Goal: Task Accomplishment & Management: Complete application form

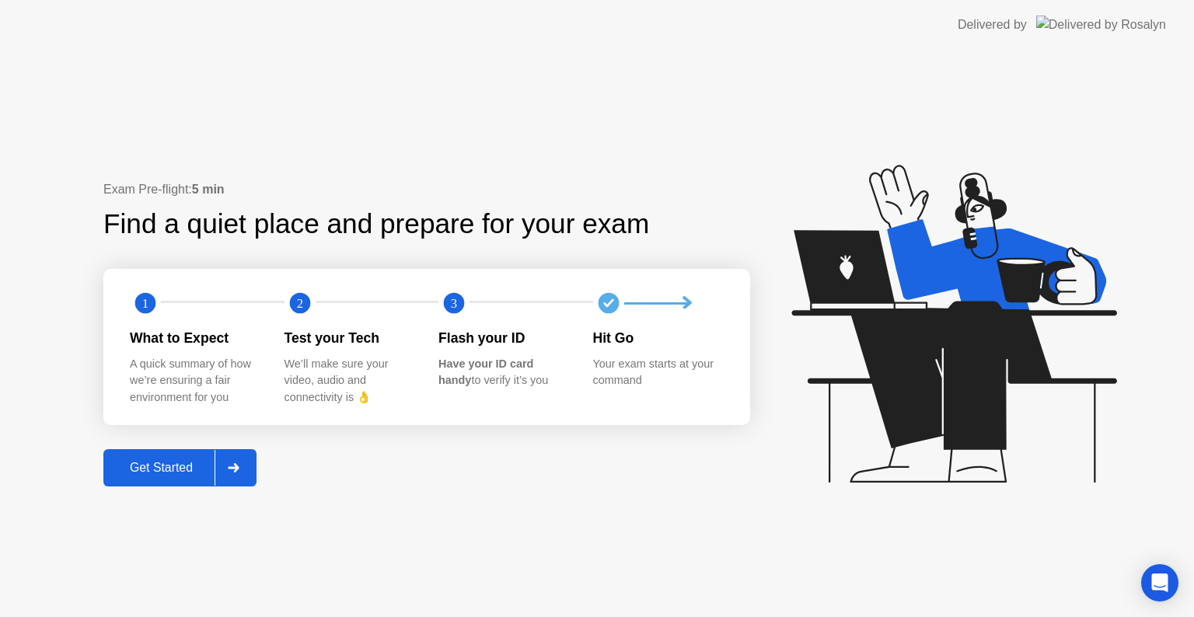
click at [611, 489] on div "Exam Pre-flight: 5 min Find a quiet place and prepare for your exam 1 2 3 What …" at bounding box center [597, 333] width 1194 height 567
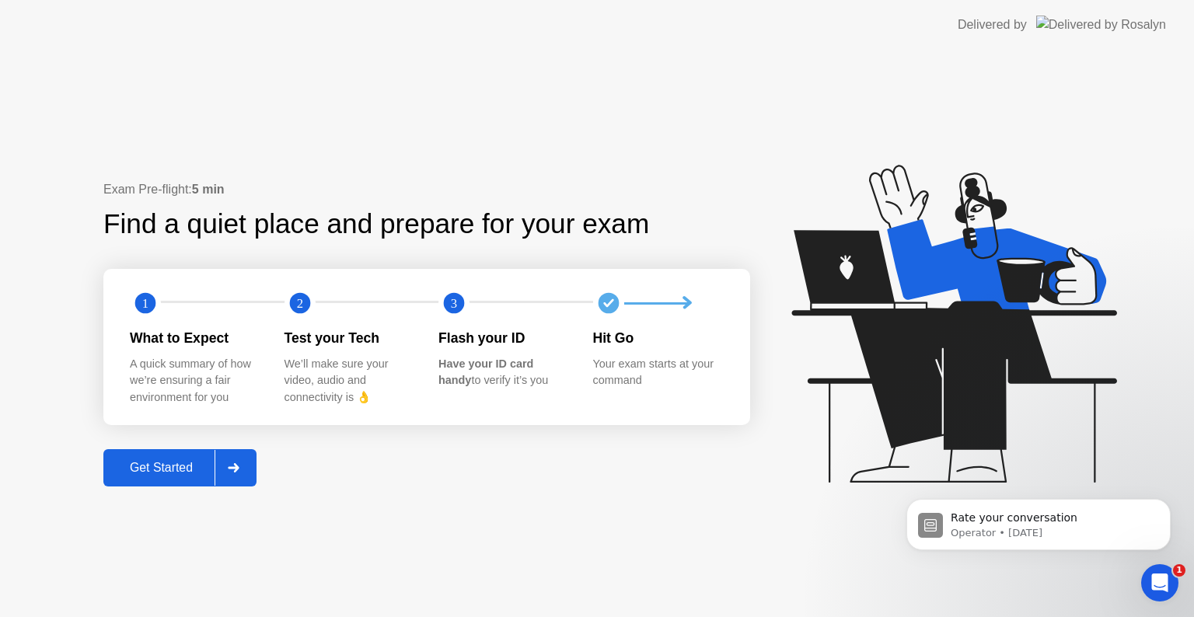
click at [635, 484] on div "Exam Pre-flight: 5 min Find a quiet place and prepare for your exam 1 2 3 What …" at bounding box center [426, 333] width 647 height 307
drag, startPoint x: 603, startPoint y: 572, endPoint x: 432, endPoint y: 565, distance: 171.1
click at [602, 572] on div "Exam Pre-flight: 5 min Find a quiet place and prepare for your exam 1 2 3 What …" at bounding box center [597, 333] width 1194 height 567
click at [190, 462] on div "Get Started" at bounding box center [161, 468] width 106 height 14
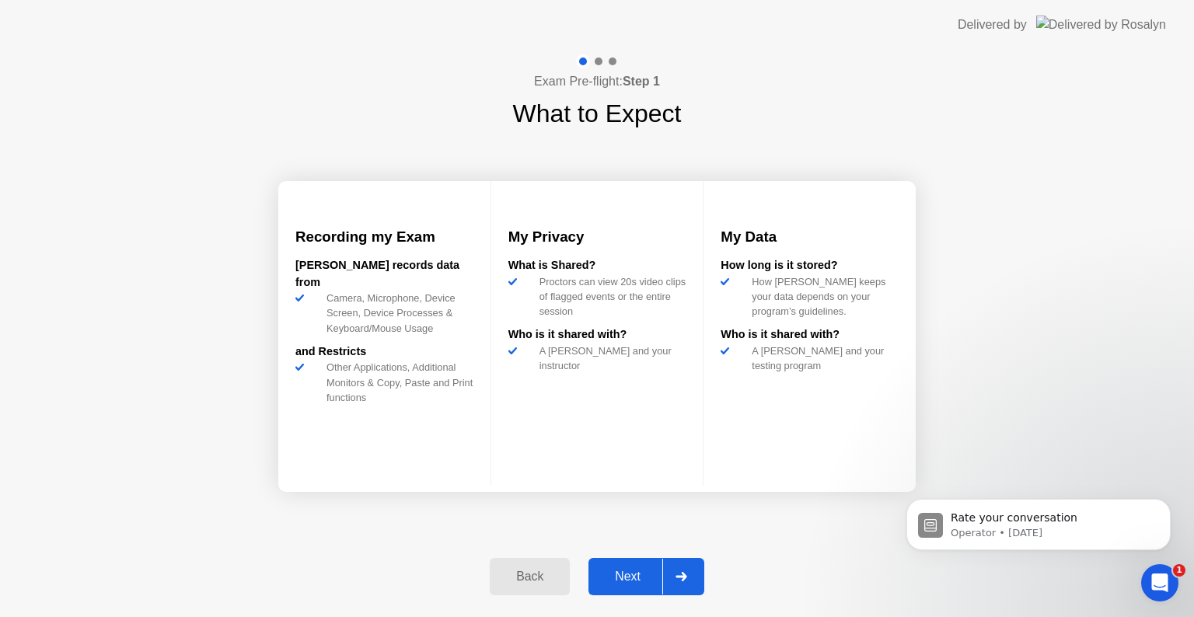
drag, startPoint x: 417, startPoint y: 550, endPoint x: 517, endPoint y: 549, distance: 99.5
click at [420, 546] on div "Exam Pre-flight: Step 1 What to Expect Recording my Exam [PERSON_NAME] records …" at bounding box center [597, 333] width 1194 height 567
click at [612, 584] on div "Next" at bounding box center [627, 577] width 69 height 14
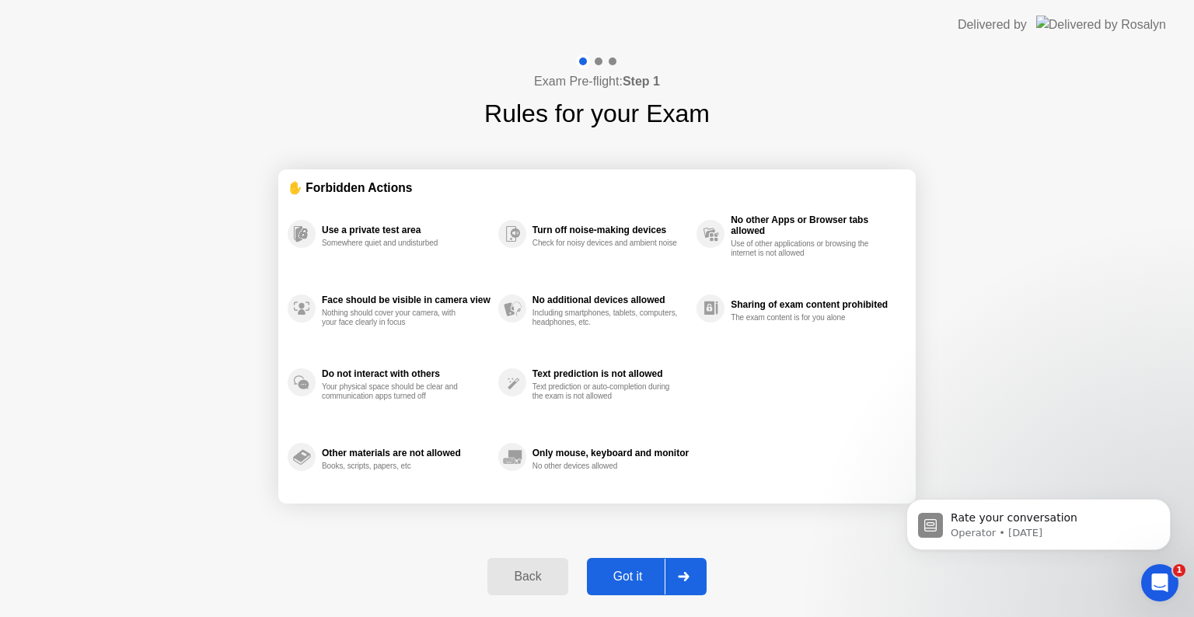
click at [135, 382] on div "Exam Pre-flight: Step 1 Rules for your Exam ✋ Forbidden Actions Use a private t…" at bounding box center [597, 333] width 1194 height 567
click at [631, 573] on div "Got it" at bounding box center [627, 577] width 73 height 14
select select "**********"
select select "*******"
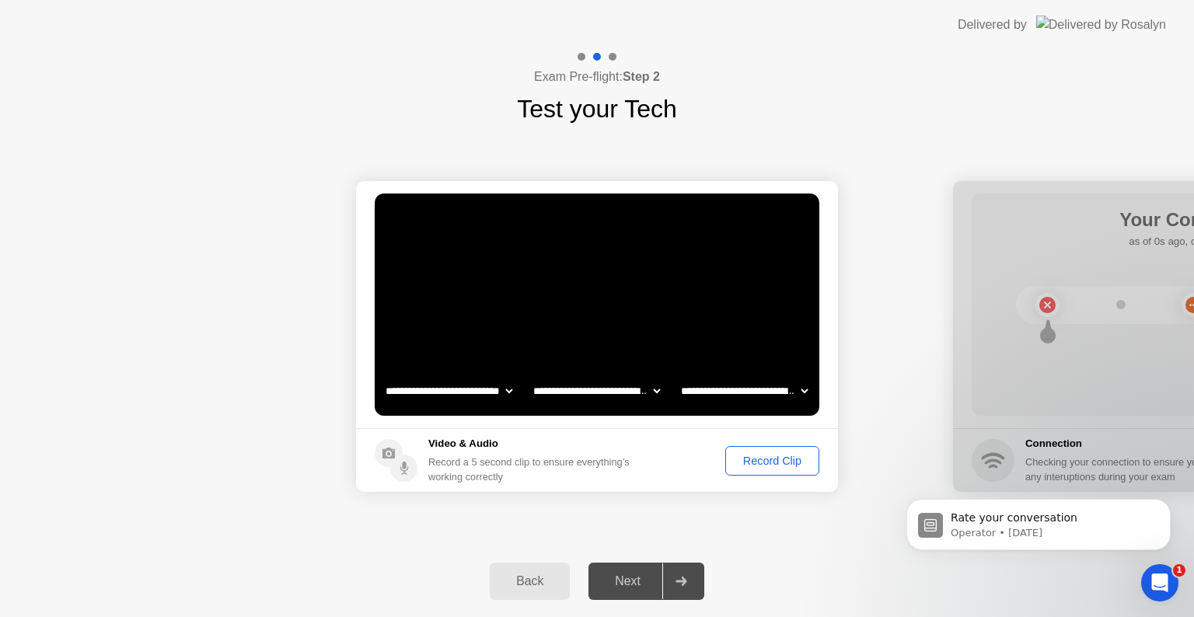
click at [768, 460] on div "Record Clip" at bounding box center [771, 461] width 83 height 12
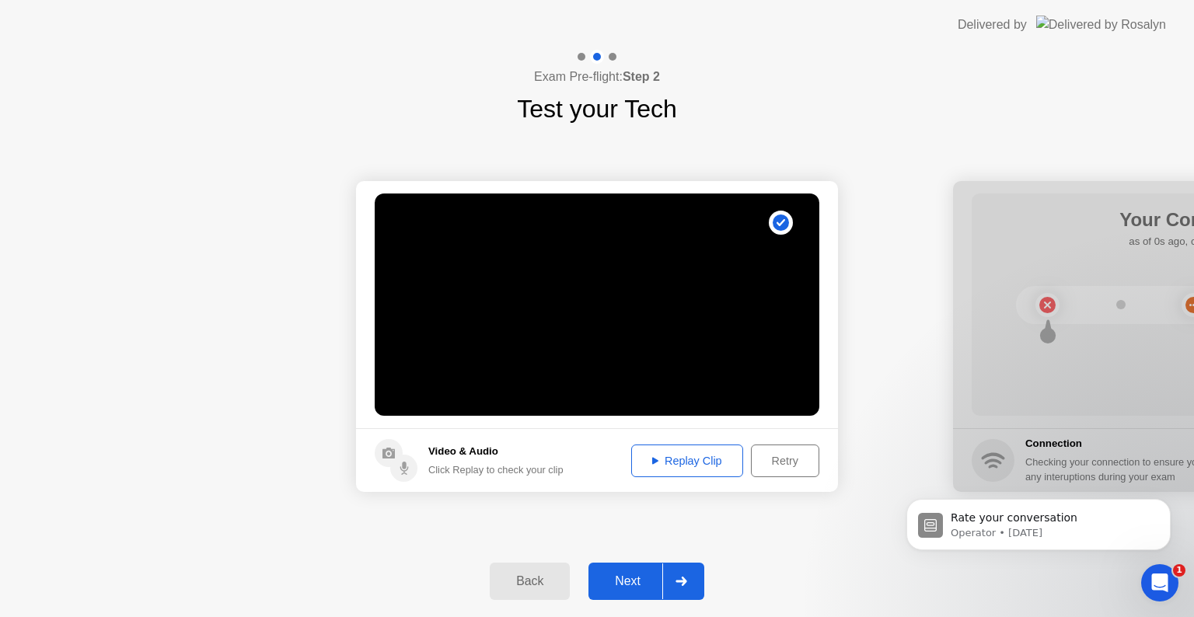
click at [636, 584] on div "Next" at bounding box center [627, 581] width 69 height 14
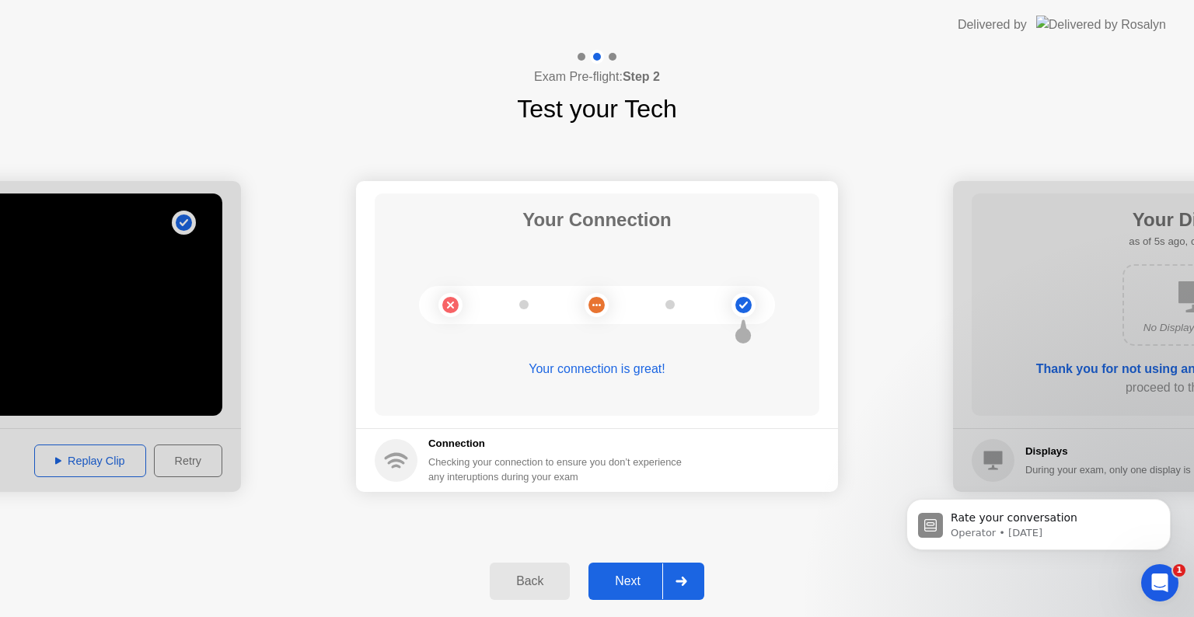
drag, startPoint x: 629, startPoint y: 575, endPoint x: 647, endPoint y: 550, distance: 31.1
click at [628, 575] on div "Next" at bounding box center [627, 581] width 69 height 14
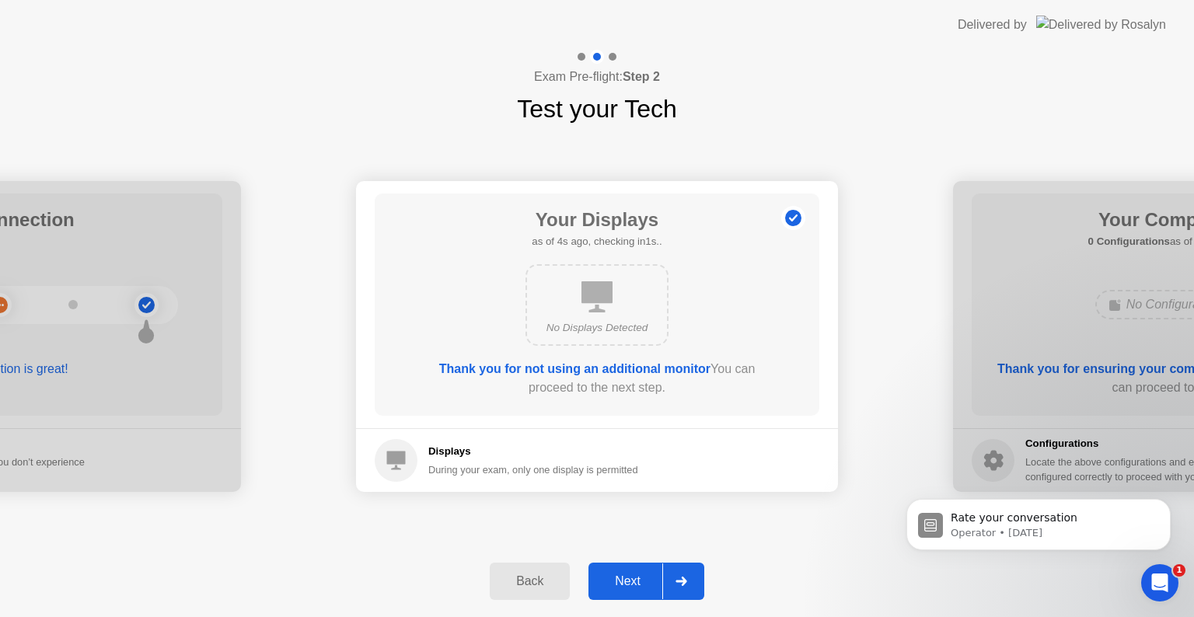
click at [634, 576] on div "Next" at bounding box center [627, 581] width 69 height 14
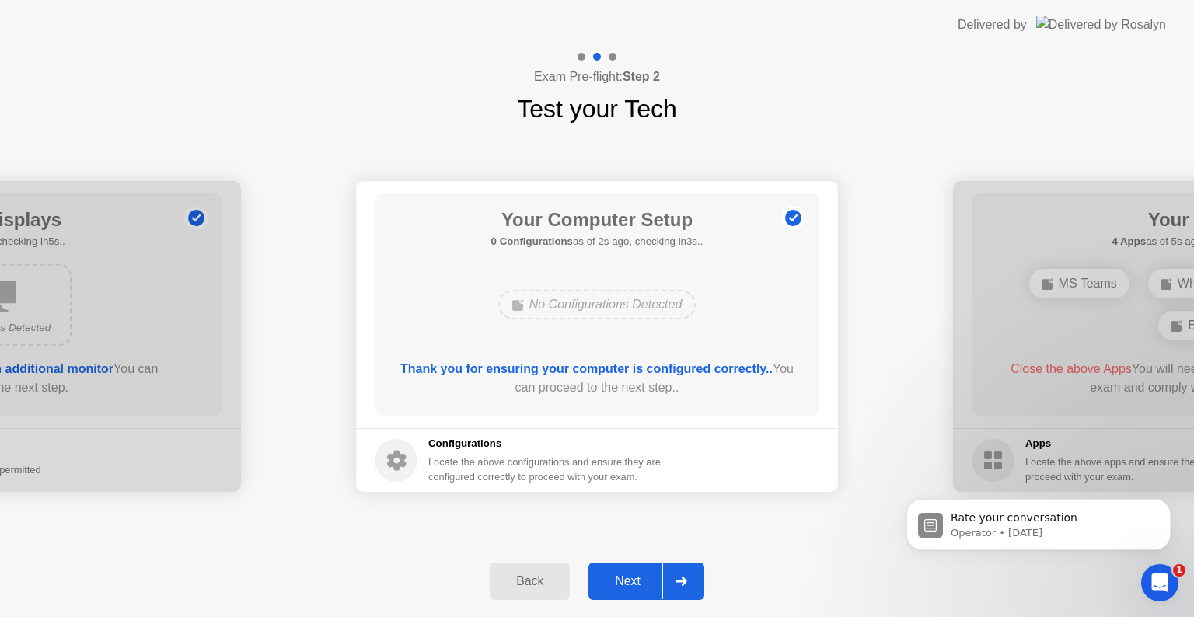
click at [594, 535] on div "**********" at bounding box center [597, 336] width 1194 height 418
click at [633, 587] on div "Next" at bounding box center [627, 581] width 69 height 14
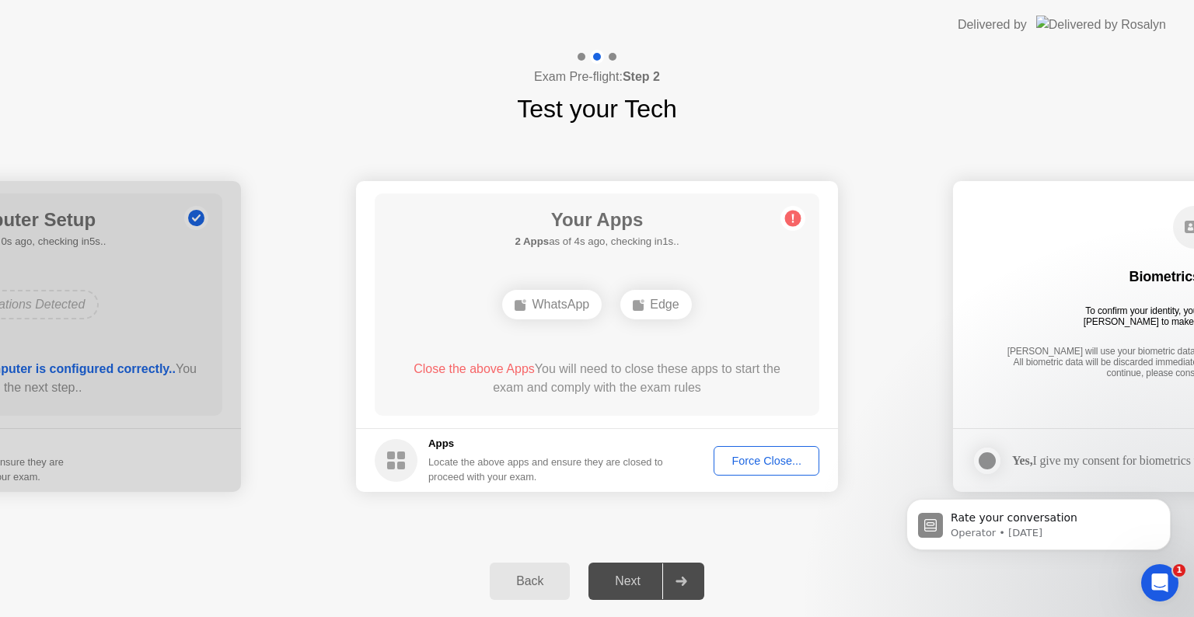
click at [781, 524] on div "**********" at bounding box center [597, 336] width 1194 height 418
click at [779, 463] on div "Force Close..." at bounding box center [766, 461] width 95 height 12
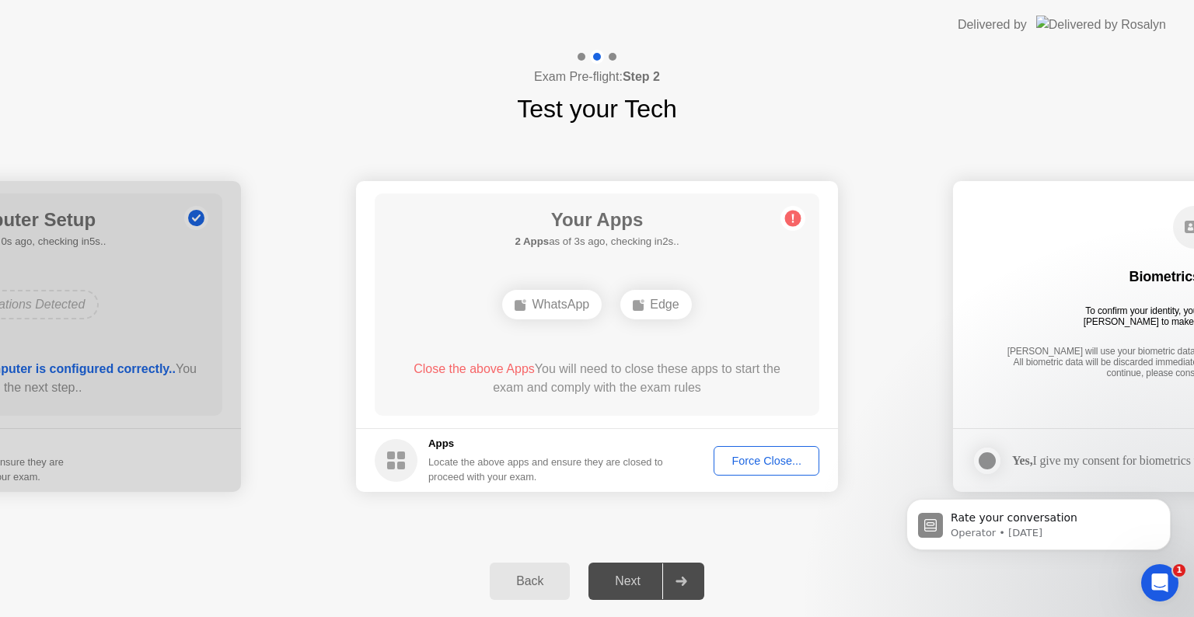
click at [774, 465] on div "Force Close..." at bounding box center [766, 461] width 95 height 12
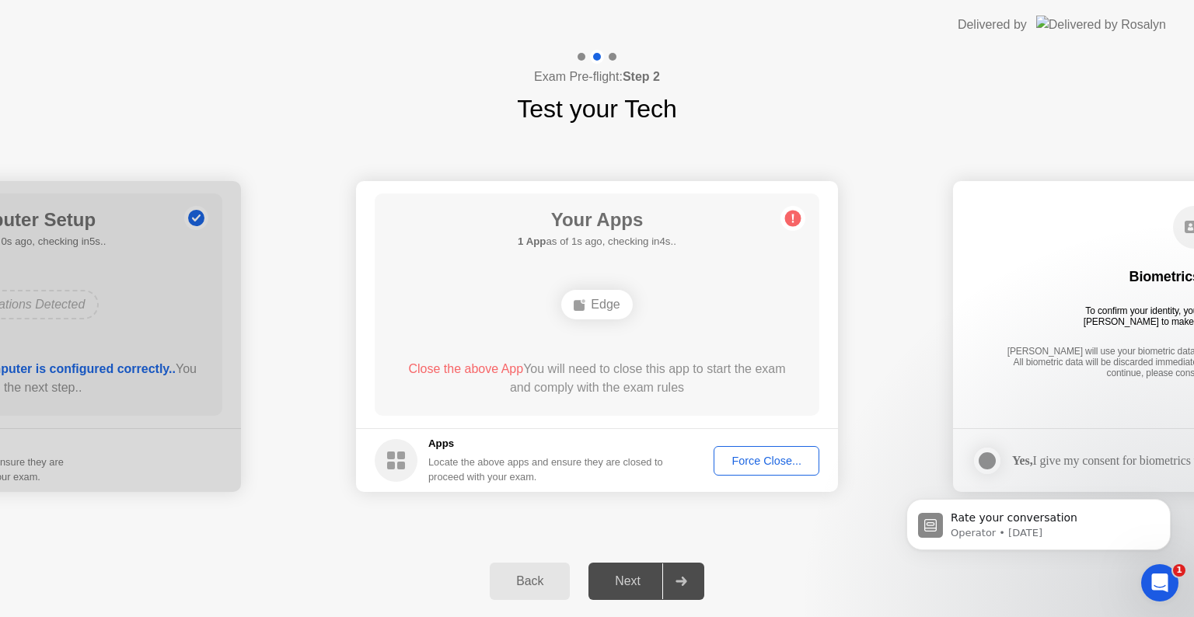
click at [762, 467] on div "Force Close..." at bounding box center [766, 461] width 95 height 12
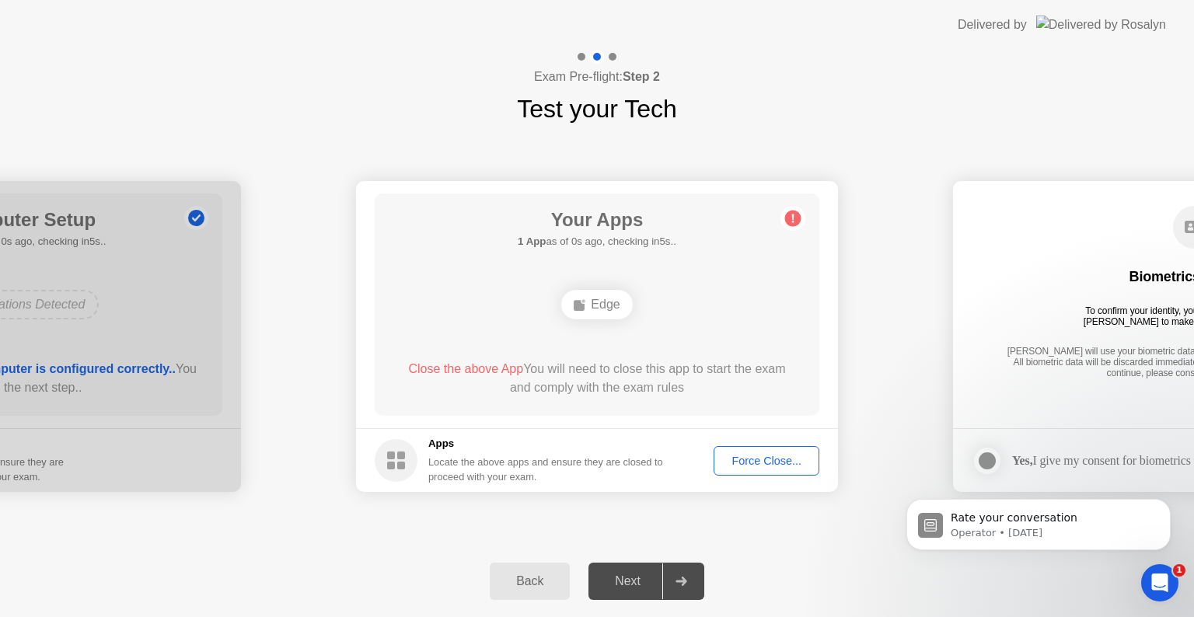
click at [699, 311] on div "Edge" at bounding box center [597, 305] width 356 height 42
click at [752, 466] on div "Force Close..." at bounding box center [766, 461] width 95 height 12
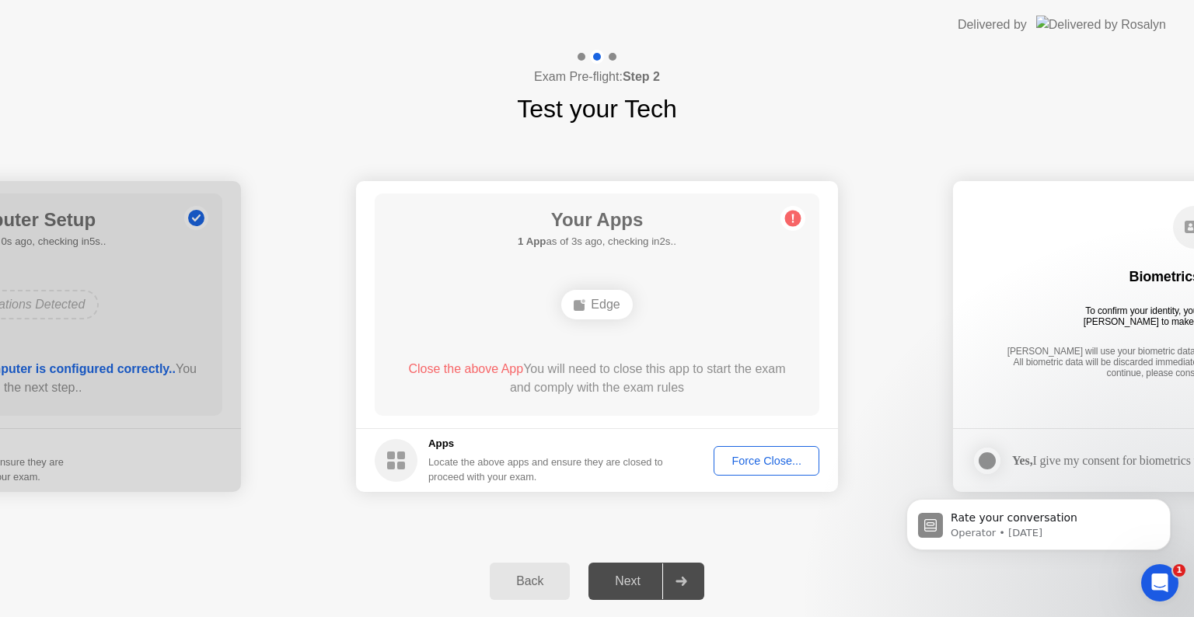
click at [788, 528] on div "**********" at bounding box center [597, 336] width 1194 height 418
click at [611, 308] on div "Edge" at bounding box center [596, 305] width 71 height 30
click at [783, 466] on div "Force Close..." at bounding box center [766, 461] width 95 height 12
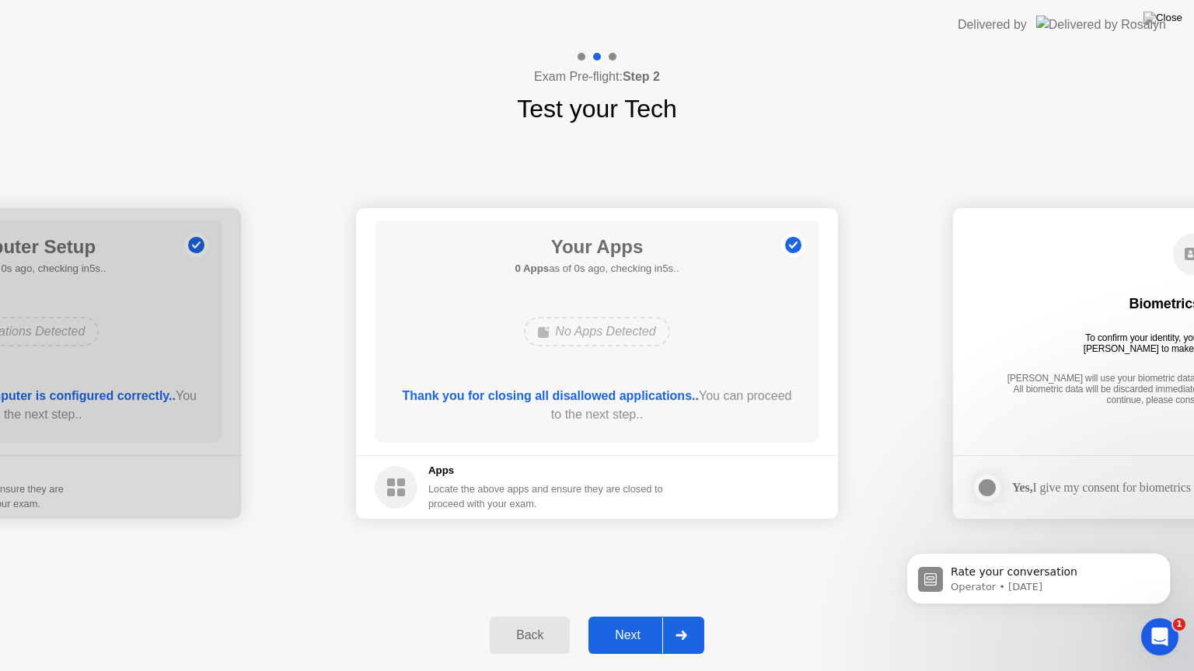
click at [839, 550] on div "**********" at bounding box center [597, 363] width 1194 height 472
click at [637, 616] on div "Next" at bounding box center [627, 636] width 69 height 14
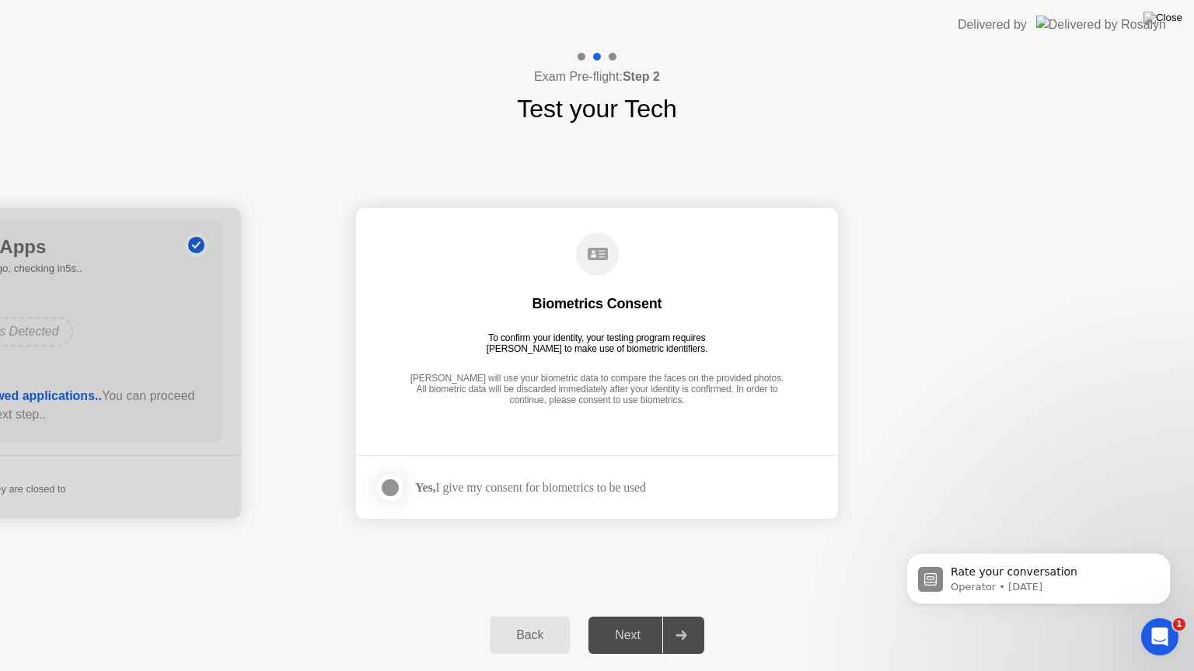
click at [392, 484] on div at bounding box center [390, 488] width 19 height 19
click at [652, 616] on button "Next" at bounding box center [646, 635] width 116 height 37
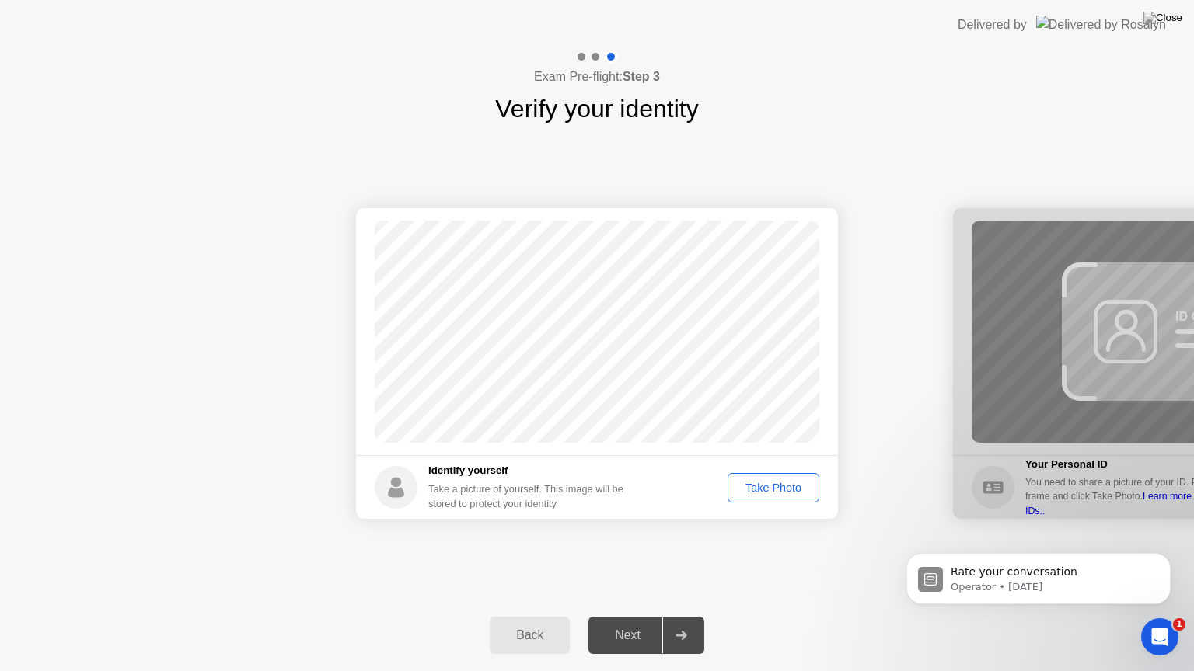
click at [783, 490] on div "Take Photo" at bounding box center [773, 488] width 81 height 12
click at [633, 616] on div "Next" at bounding box center [627, 636] width 69 height 14
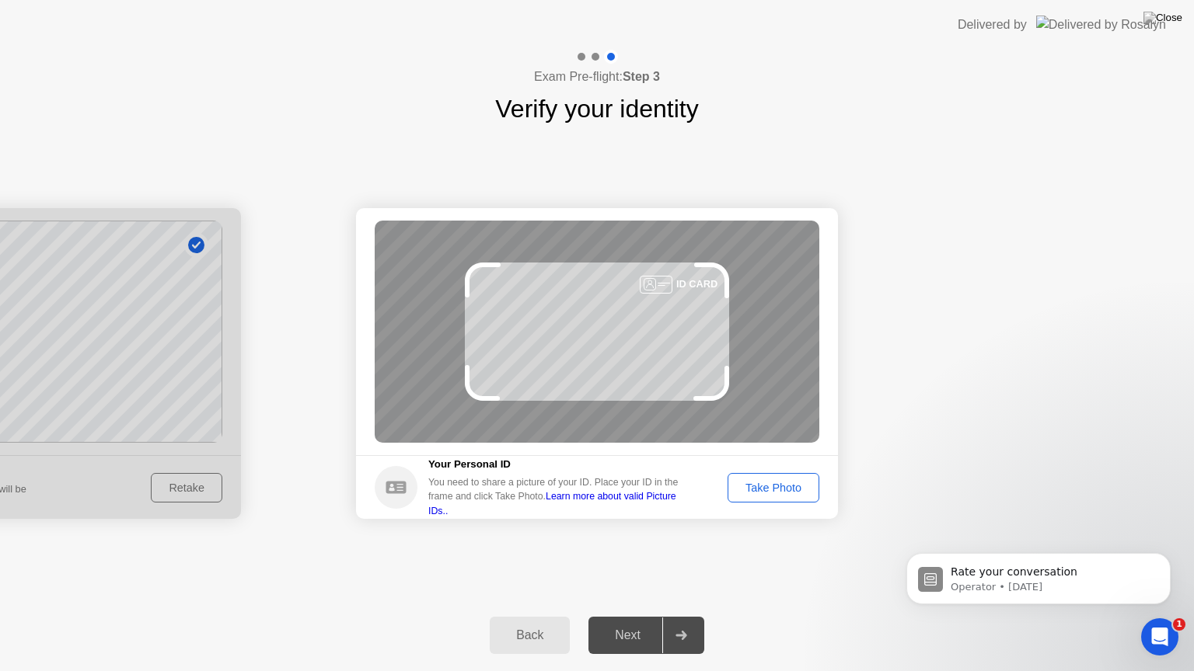
click at [779, 487] on div "Take Photo" at bounding box center [773, 488] width 81 height 12
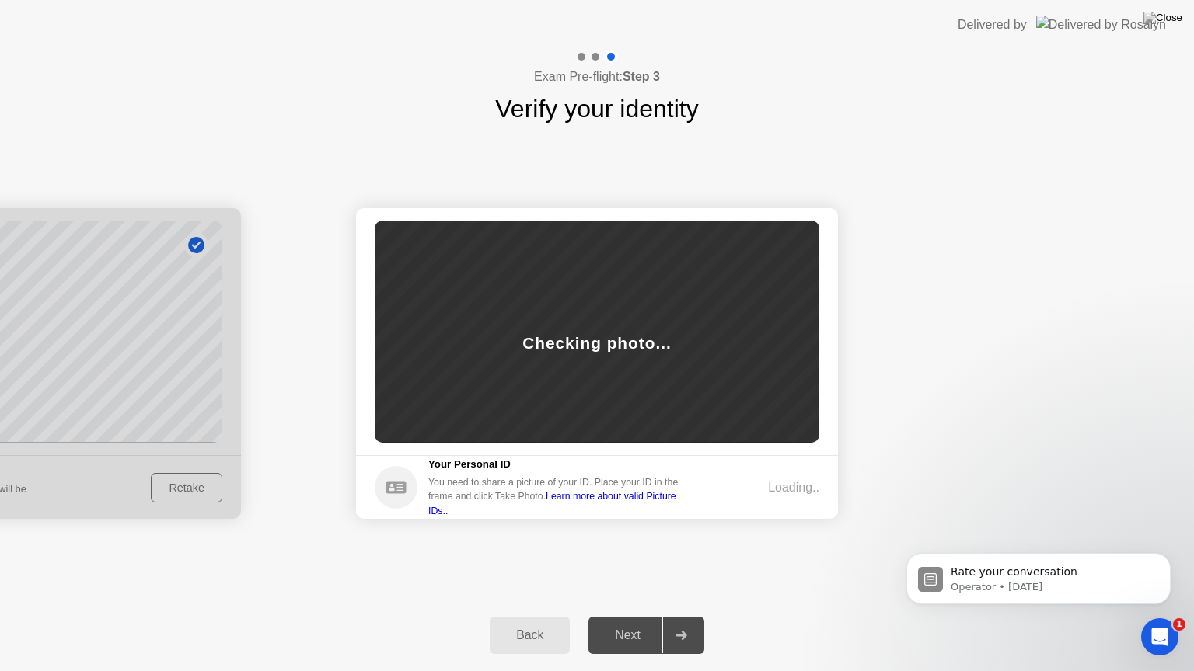
click at [1157, 616] on icon "Open Intercom Messenger" at bounding box center [1158, 635] width 26 height 26
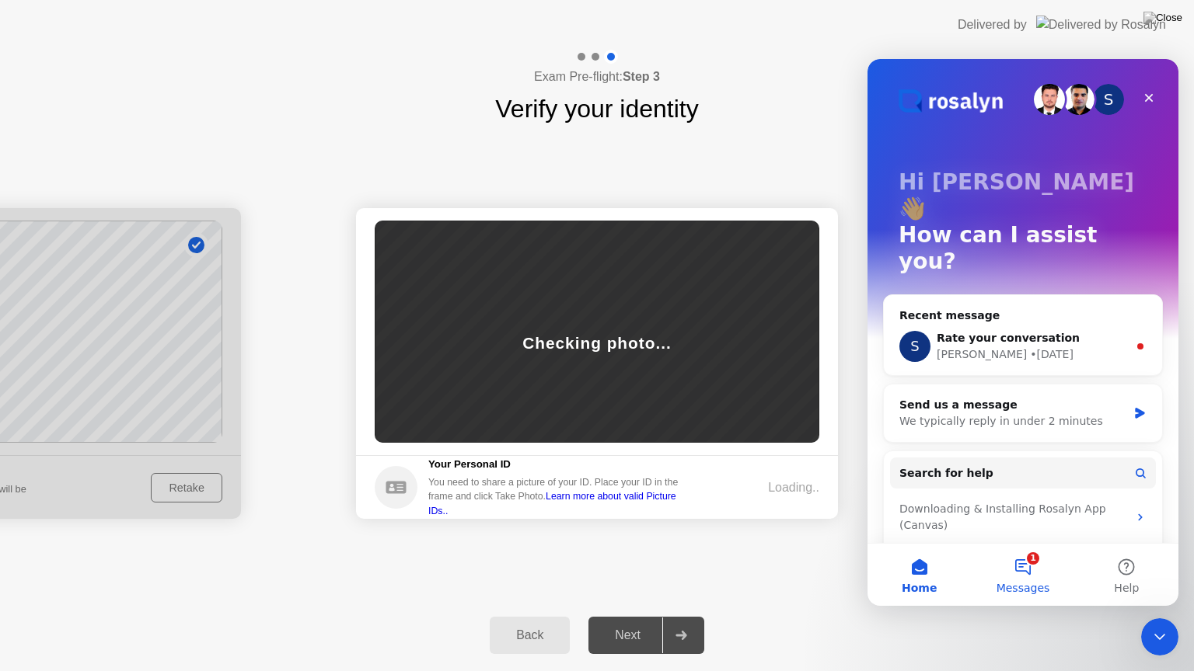
click at [1020, 570] on button "1 Messages" at bounding box center [1022, 575] width 103 height 62
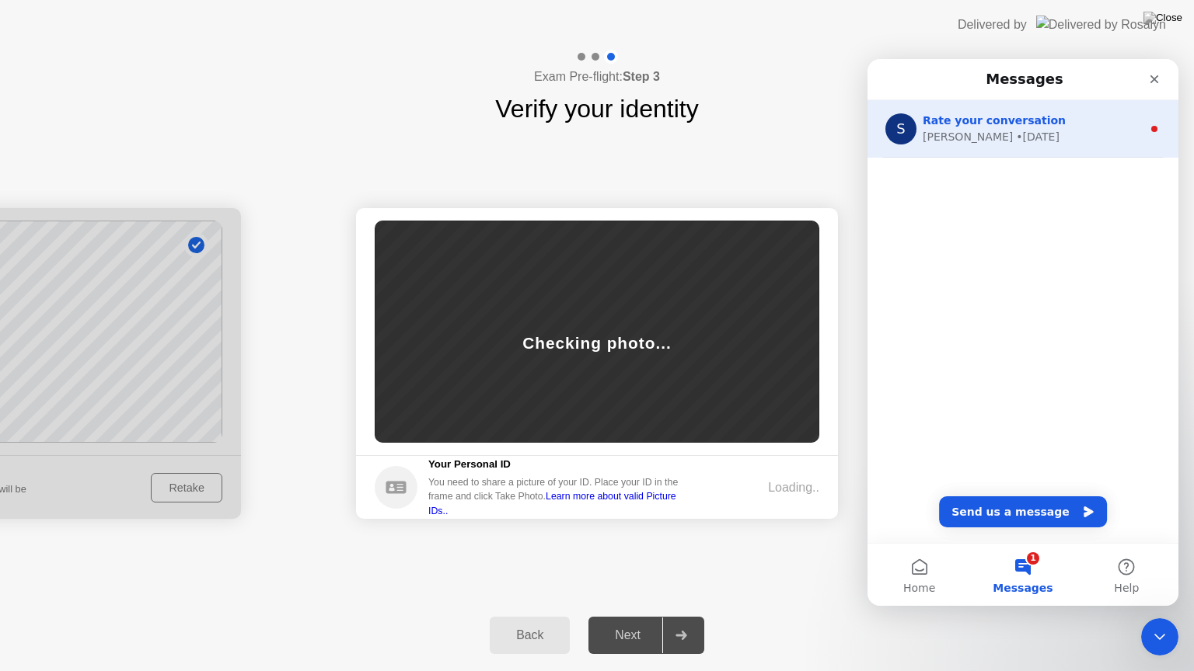
click at [954, 137] on div "[PERSON_NAME] • [DATE]" at bounding box center [1031, 137] width 219 height 16
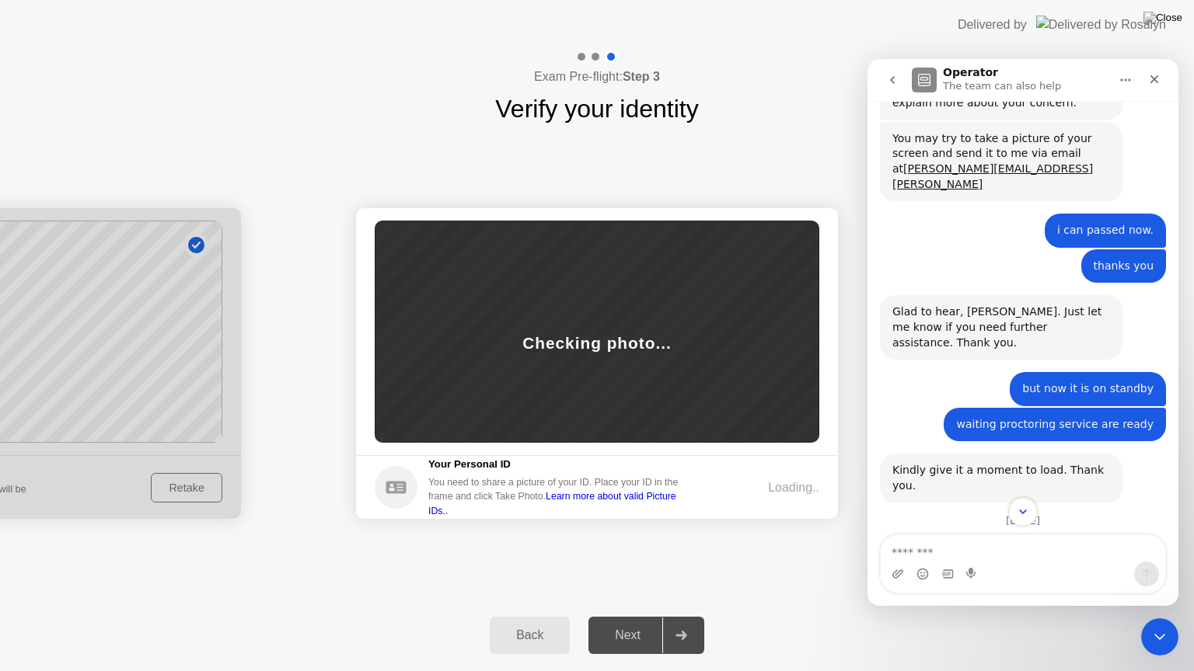
scroll to position [1499, 0]
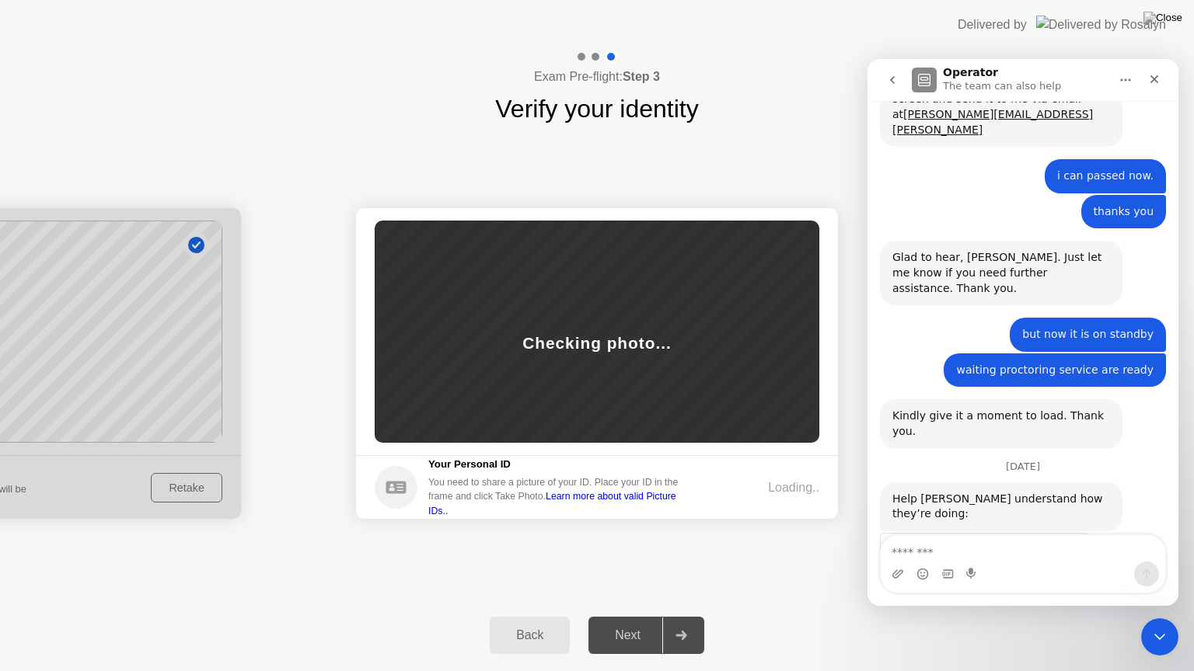
click at [1023, 574] on div "Great" at bounding box center [1024, 596] width 23 height 45
click at [1004, 550] on textarea "Message…" at bounding box center [1022, 548] width 284 height 26
type textarea "**"
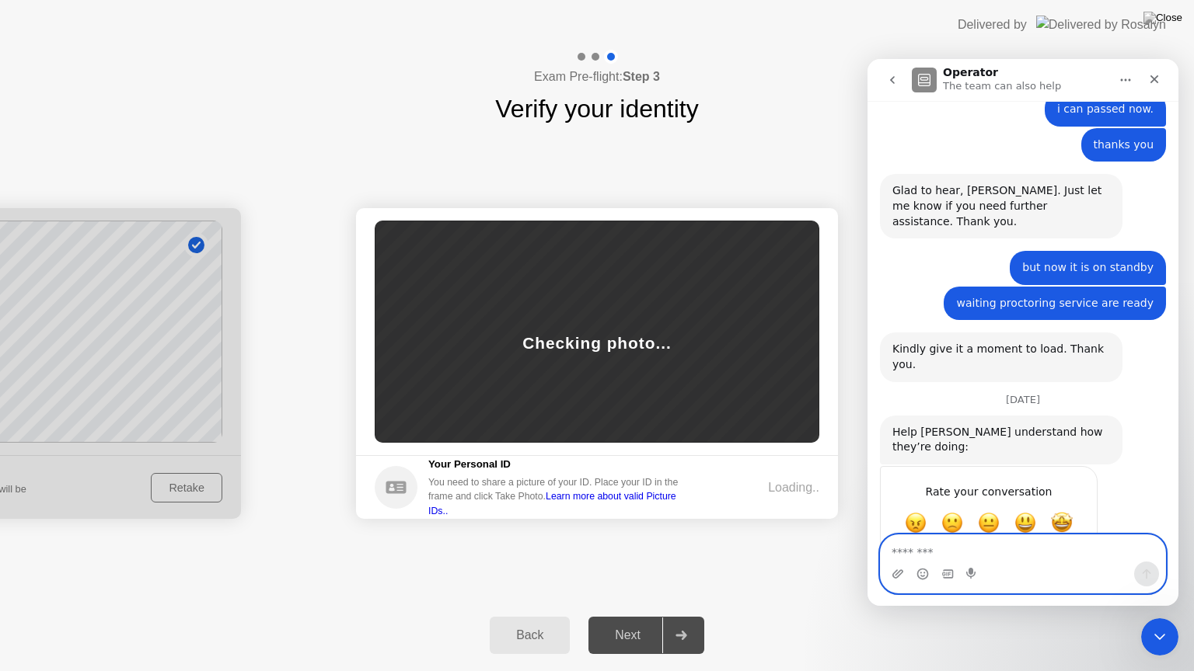
scroll to position [1567, 0]
click at [898, 577] on icon "Upload attachment" at bounding box center [897, 574] width 11 height 9
click at [895, 573] on icon "Upload attachment" at bounding box center [897, 574] width 12 height 12
click at [960, 552] on textarea "Message…" at bounding box center [1022, 548] width 284 height 26
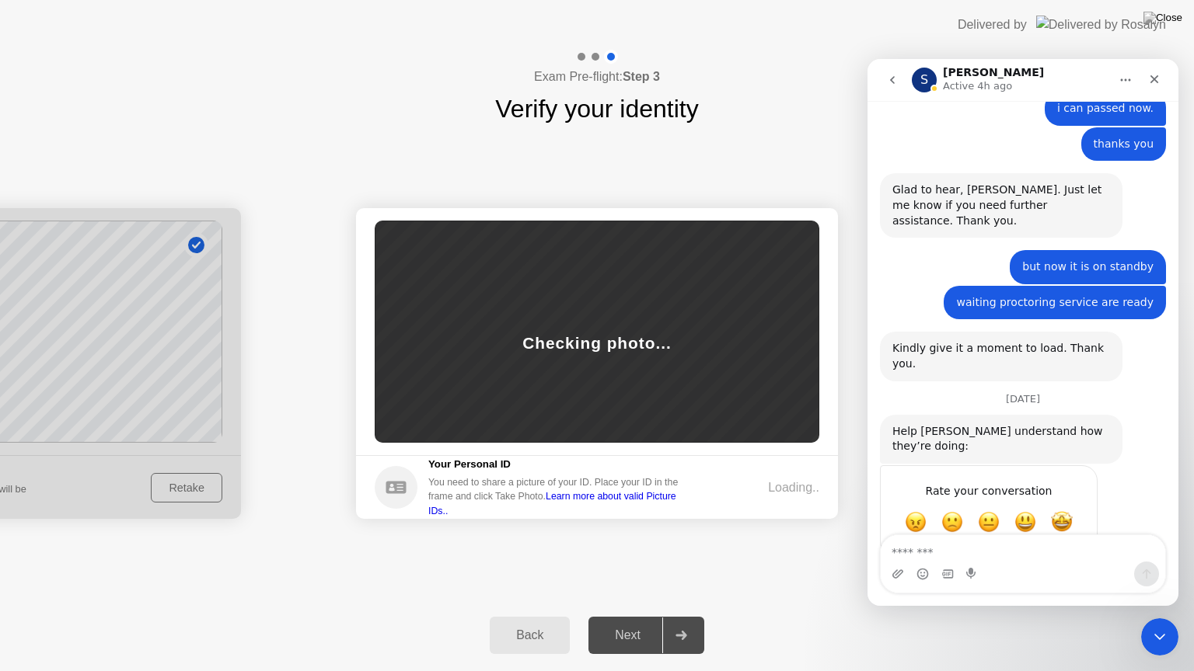
click at [418, 483] on div "Your Personal ID You need to share a picture of your ID. Place your ID in the f…" at bounding box center [532, 487] width 315 height 61
click at [532, 616] on div "Back" at bounding box center [529, 636] width 71 height 14
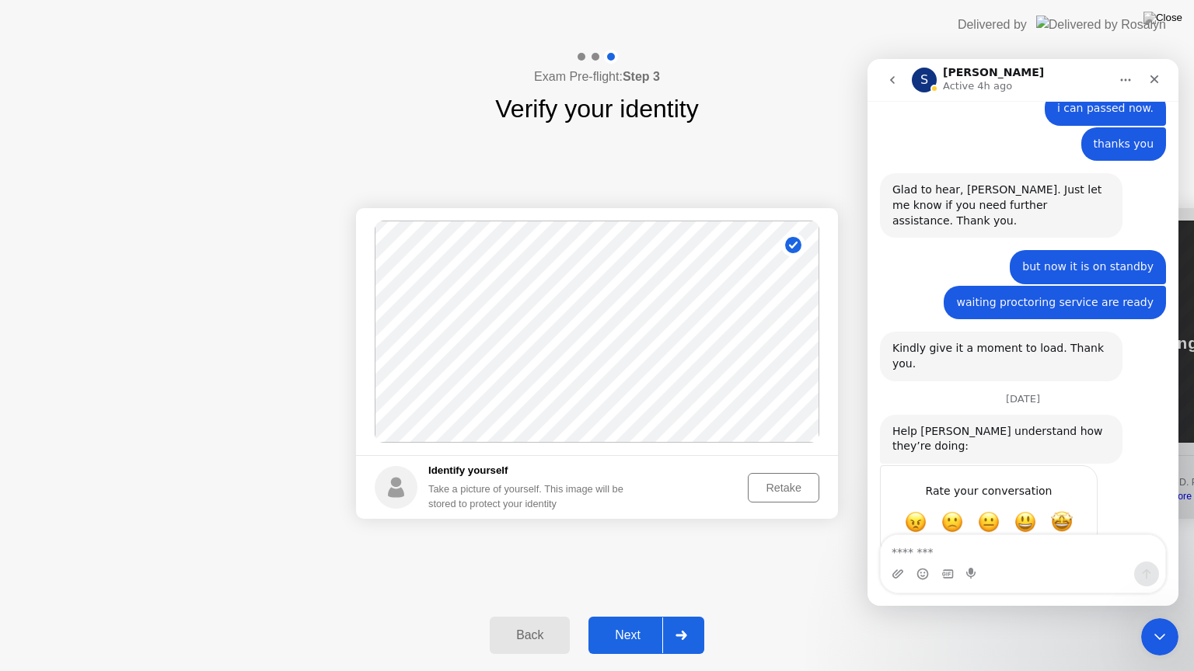
click at [640, 549] on div "Success Photo is correctly taken Identify yourself Take a picture of yourself. …" at bounding box center [597, 363] width 1194 height 472
click at [781, 487] on div "Retake" at bounding box center [783, 488] width 61 height 12
click at [771, 491] on div "Take Photo" at bounding box center [773, 488] width 81 height 12
click at [646, 616] on div "Next" at bounding box center [627, 636] width 69 height 14
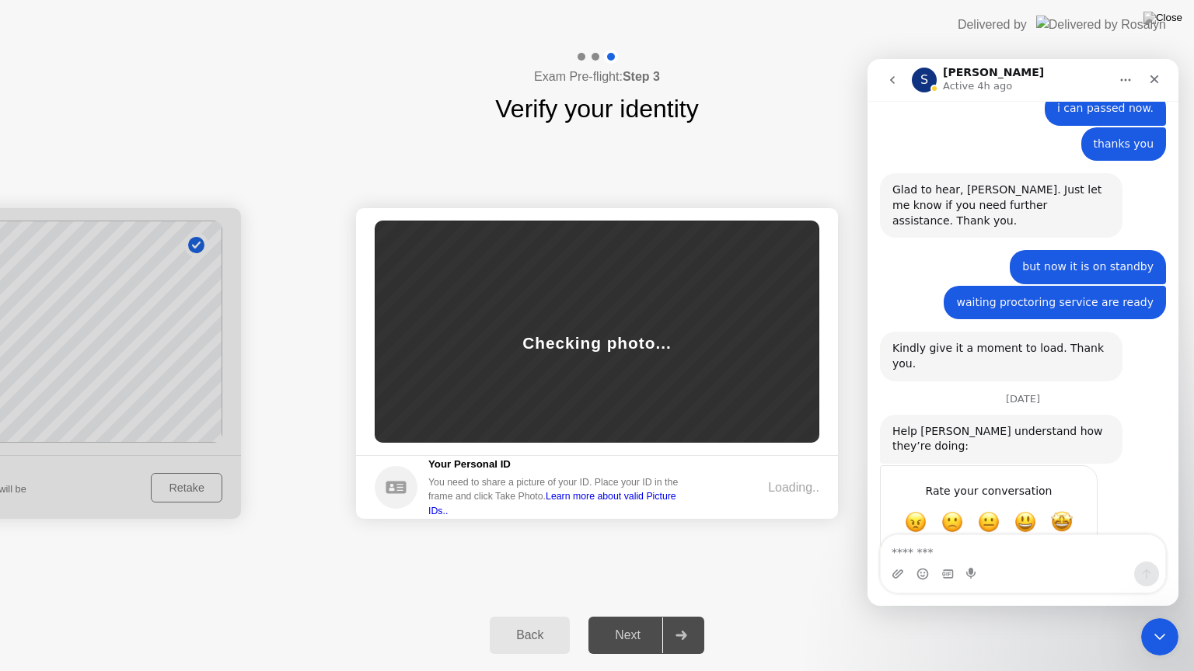
click at [563, 587] on div "Success Photo is correctly taken Identify yourself Take a picture of yourself. …" at bounding box center [597, 363] width 1194 height 472
drag, startPoint x: 625, startPoint y: 634, endPoint x: 613, endPoint y: 591, distance: 44.3
click at [624, 616] on div "Next" at bounding box center [627, 636] width 69 height 14
drag, startPoint x: 607, startPoint y: 577, endPoint x: 619, endPoint y: 566, distance: 15.9
click at [608, 574] on div "Success Photo is correctly taken Identify yourself Take a picture of yourself. …" at bounding box center [597, 363] width 1194 height 472
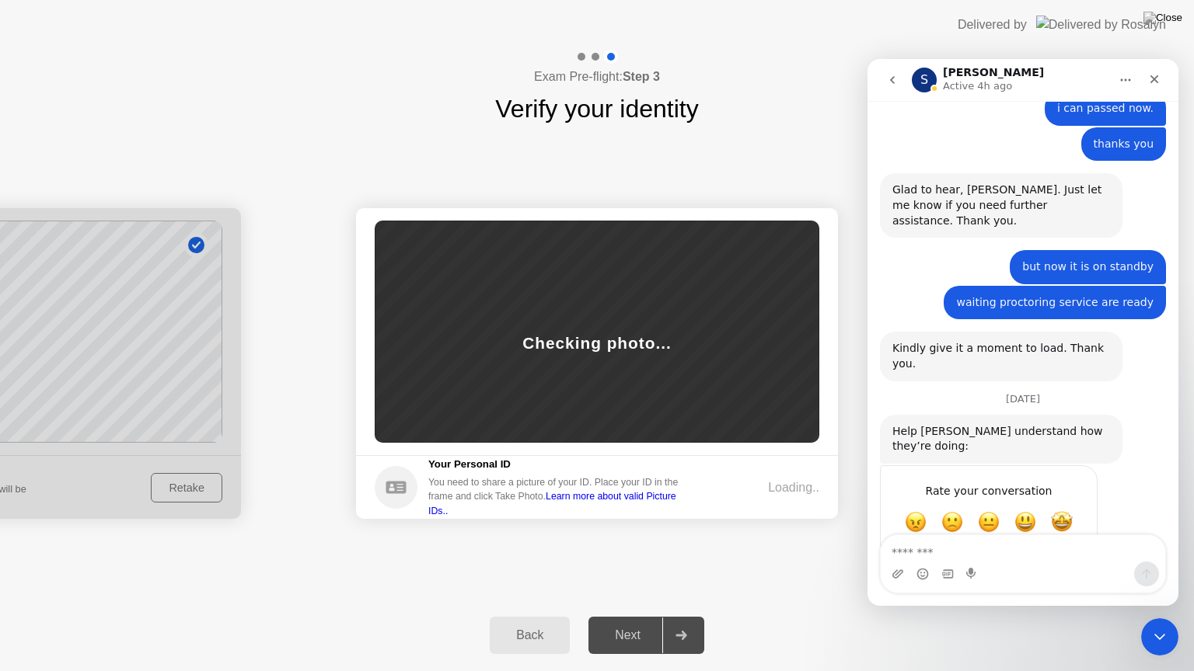
click at [727, 493] on div "Loading.." at bounding box center [767, 488] width 103 height 19
click at [545, 616] on div "Back" at bounding box center [529, 636] width 71 height 14
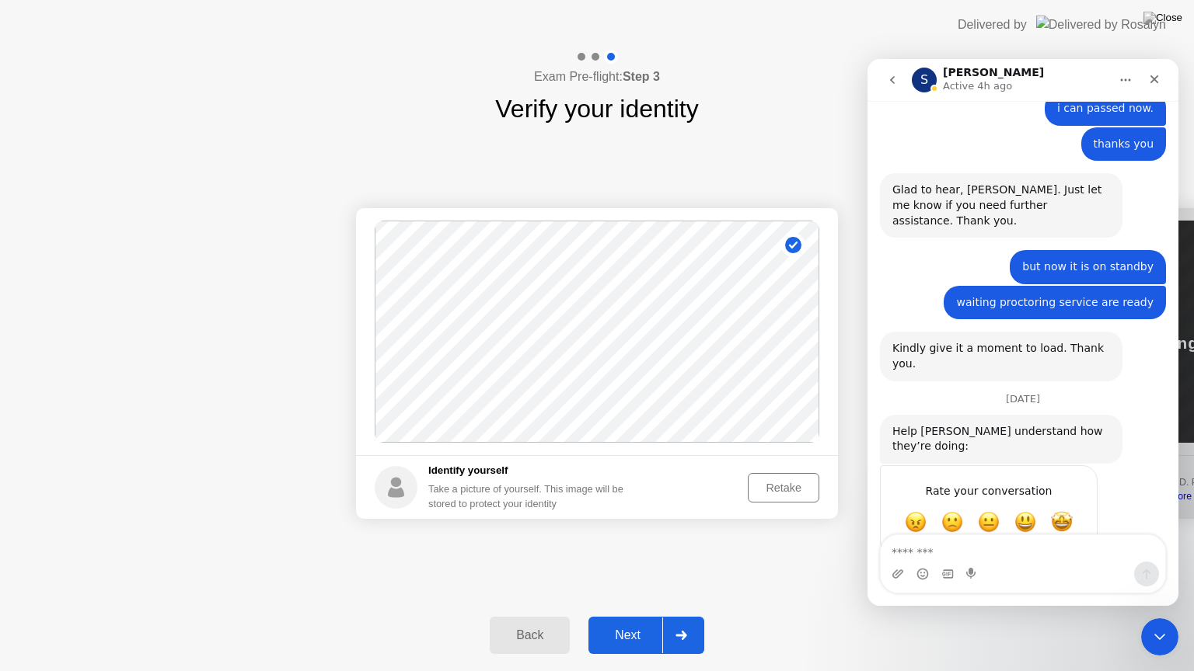
click at [470, 575] on div "Success Photo is correctly taken Identify yourself Take a picture of yourself. …" at bounding box center [597, 363] width 1194 height 472
click at [621, 616] on div "Next" at bounding box center [627, 636] width 69 height 14
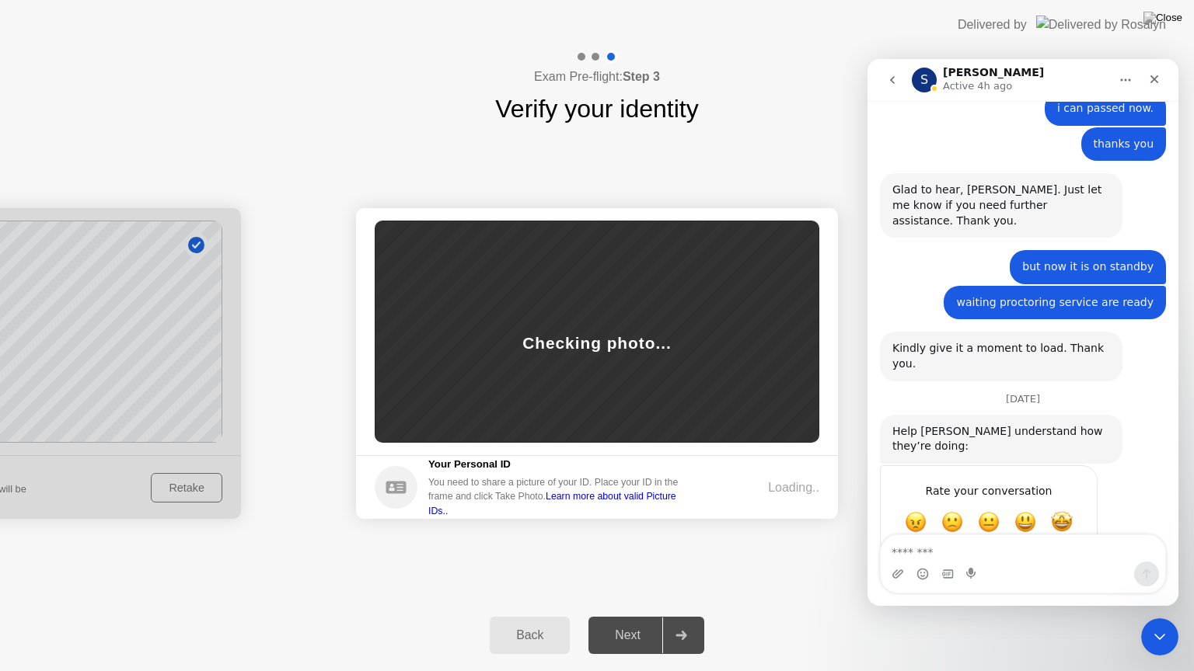
click at [892, 76] on icon "go back" at bounding box center [892, 80] width 12 height 12
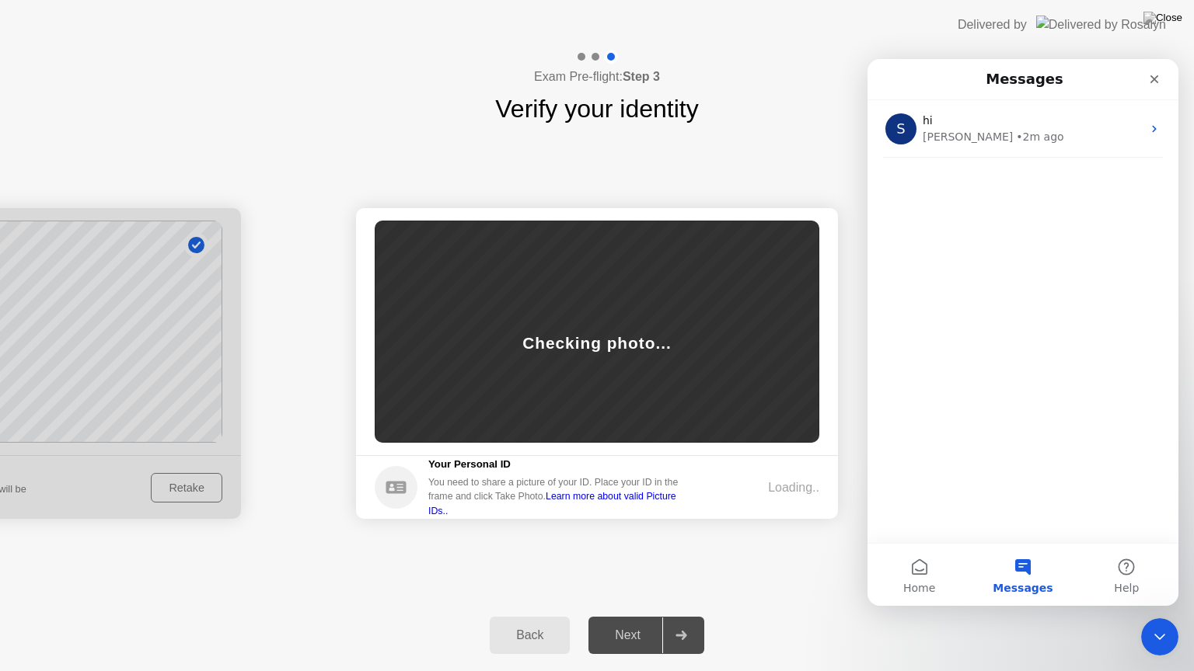
click at [1034, 573] on button "Messages" at bounding box center [1022, 575] width 103 height 62
click at [936, 583] on button "Home" at bounding box center [918, 575] width 103 height 62
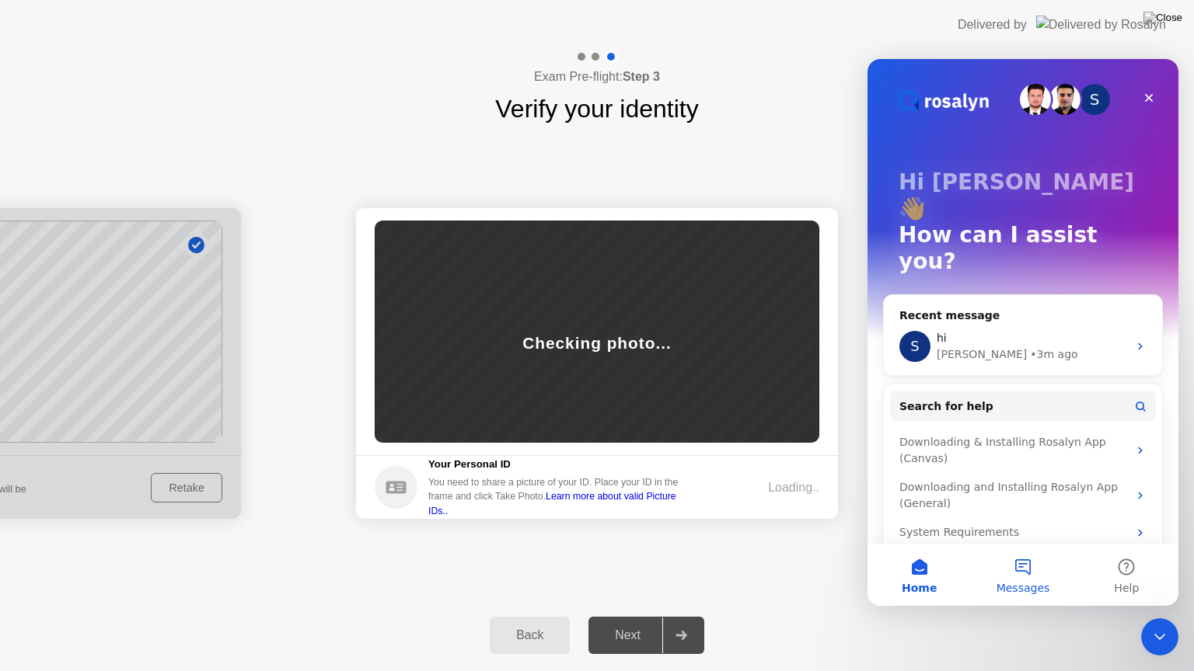
click at [1033, 583] on span "Messages" at bounding box center [1023, 588] width 54 height 11
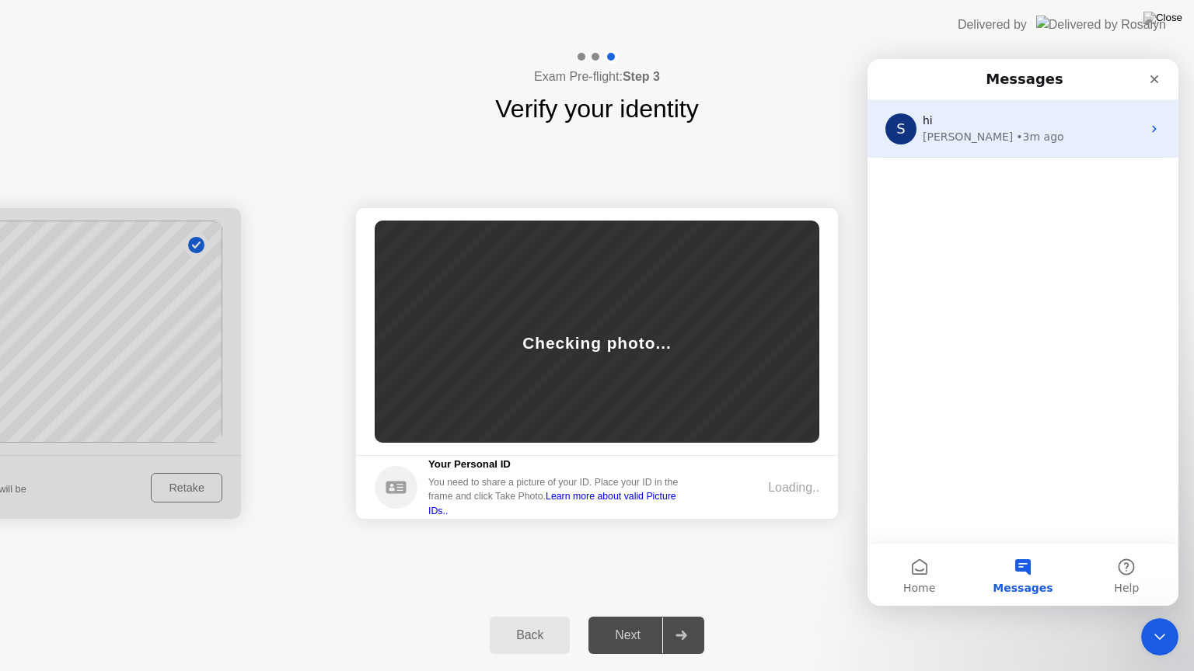
click at [1069, 144] on div "S hi [PERSON_NAME] • 3m ago" at bounding box center [1022, 129] width 311 height 58
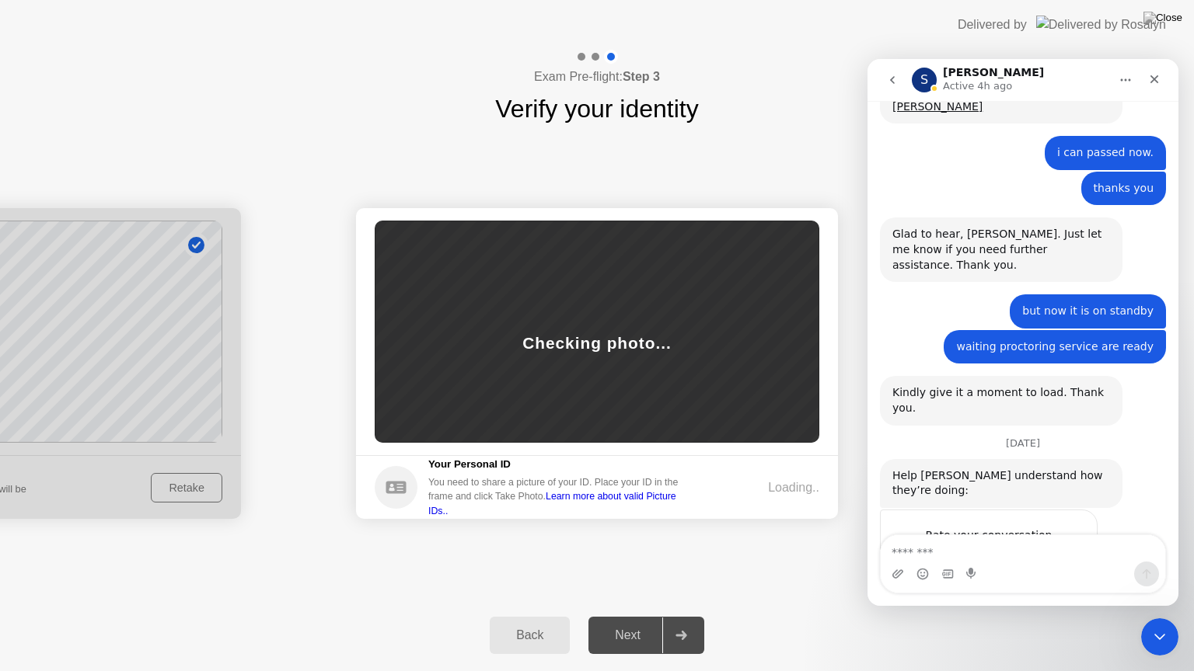
scroll to position [1567, 0]
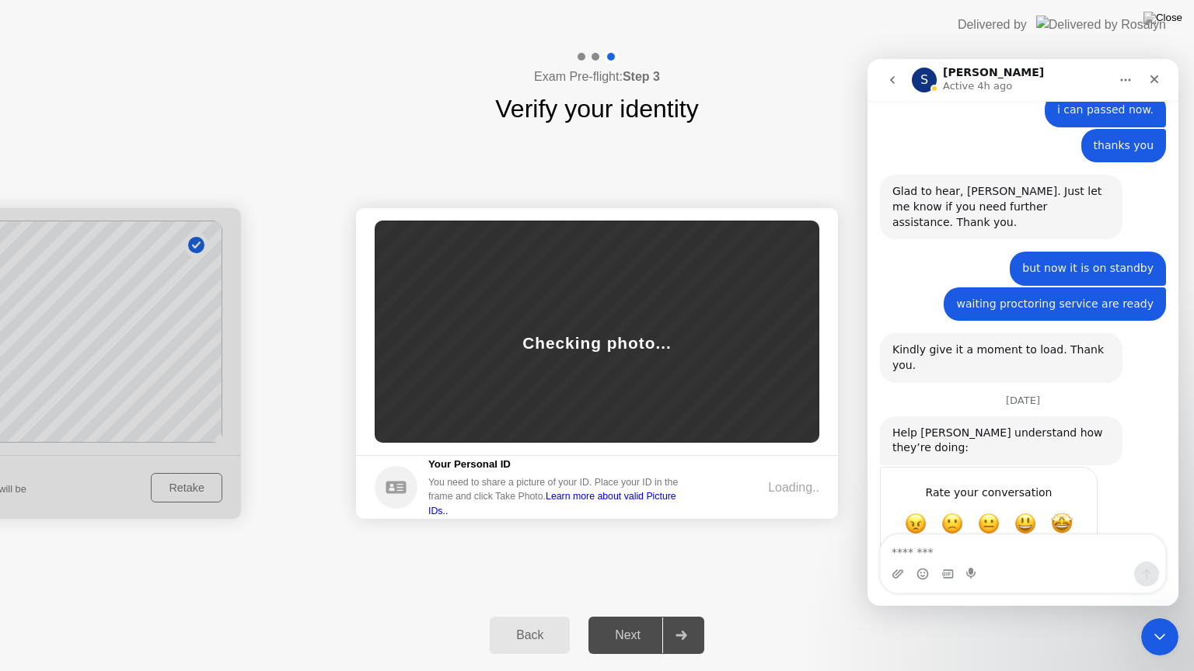
click at [1032, 571] on div "[DATE]" at bounding box center [1023, 581] width 286 height 21
drag, startPoint x: 1057, startPoint y: 274, endPoint x: 930, endPoint y: 276, distance: 126.7
click at [946, 343] on div "Kindly give it a moment to load. Thank you." at bounding box center [1001, 358] width 218 height 30
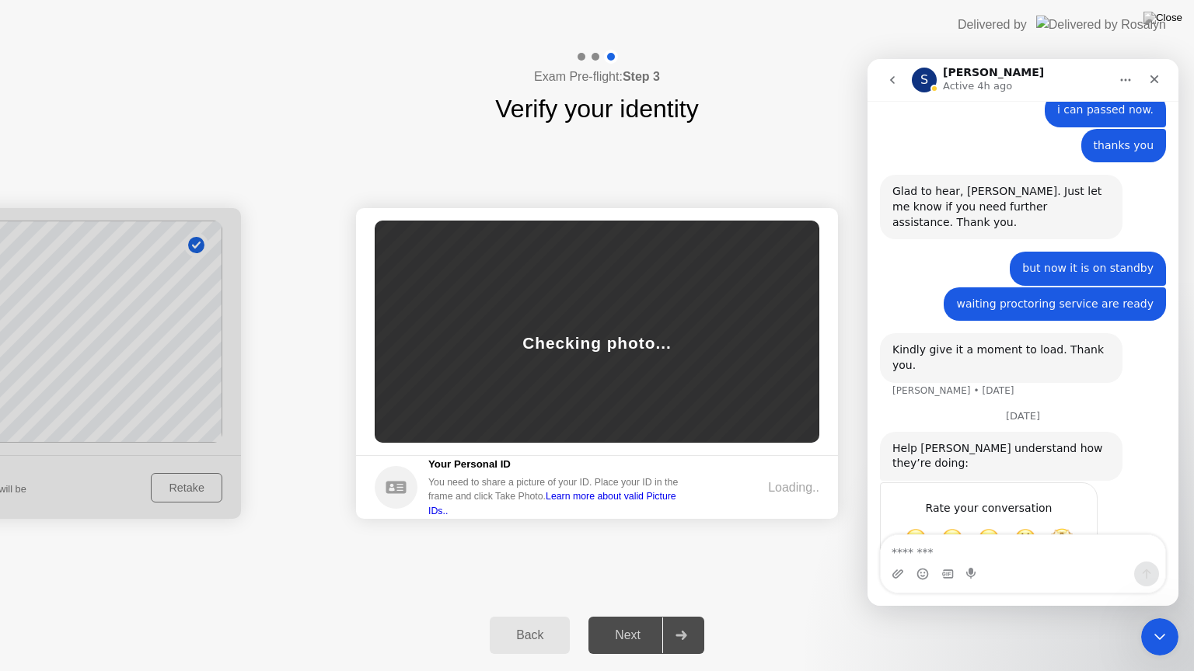
click at [915, 343] on div "Kindly give it a moment to load. Thank you." at bounding box center [1001, 358] width 218 height 30
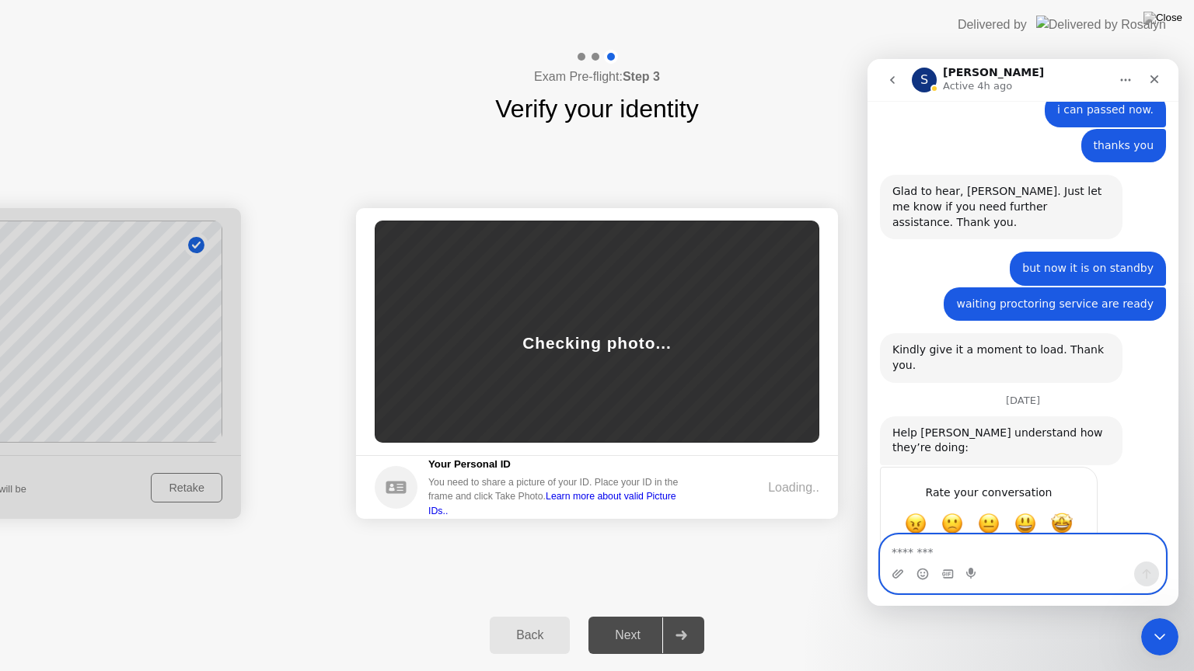
click at [1100, 552] on textarea "Message…" at bounding box center [1022, 548] width 284 height 26
type textarea "*****"
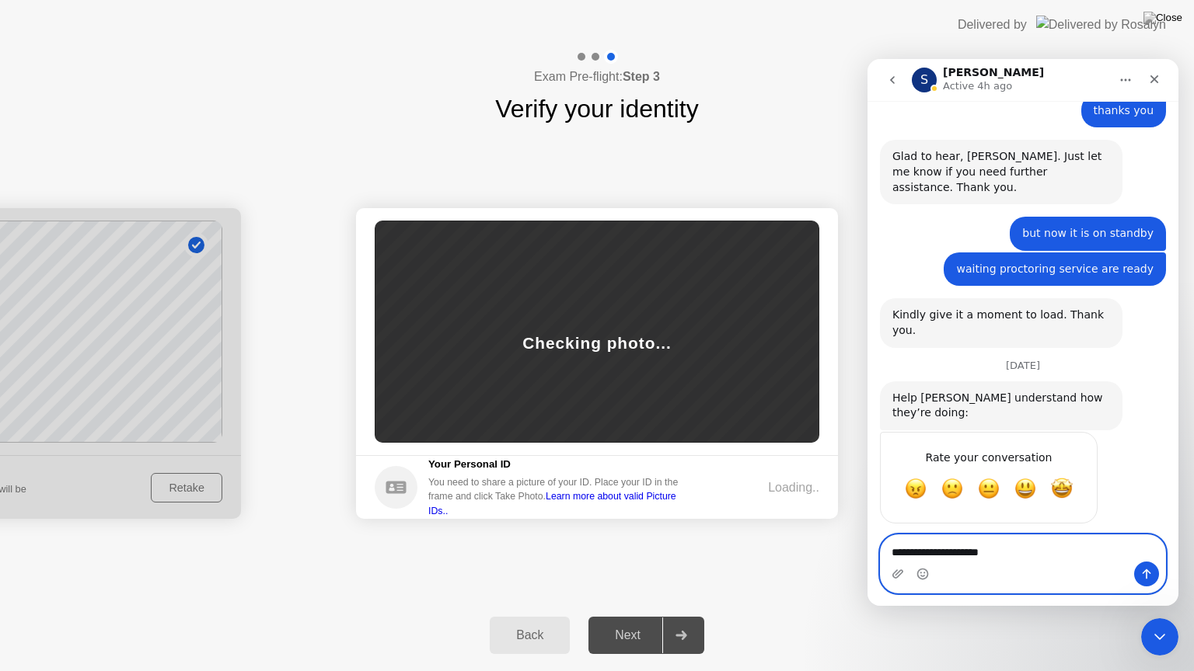
type textarea "**********"
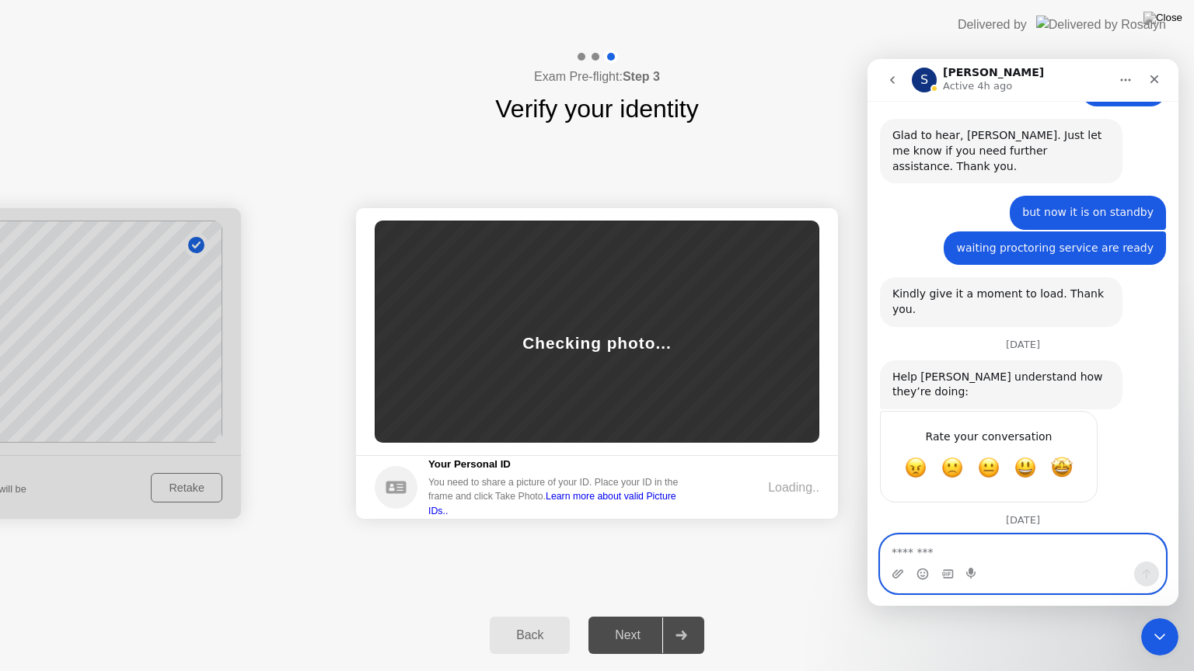
scroll to position [1637, 0]
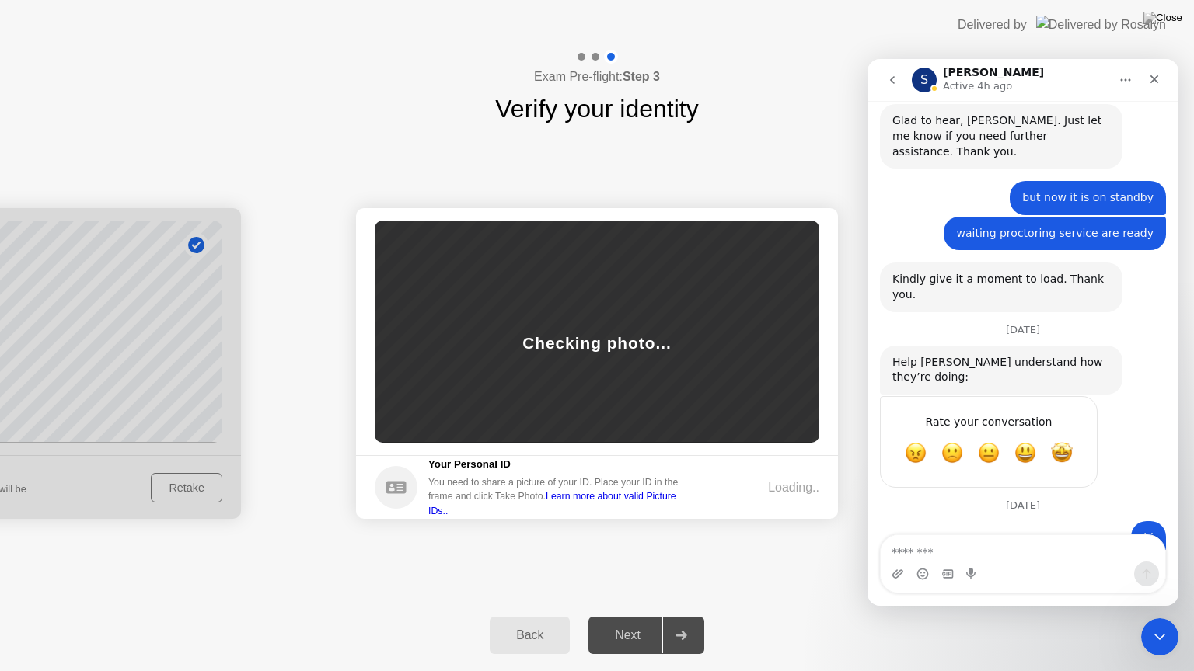
click at [895, 75] on icon "go back" at bounding box center [892, 80] width 12 height 12
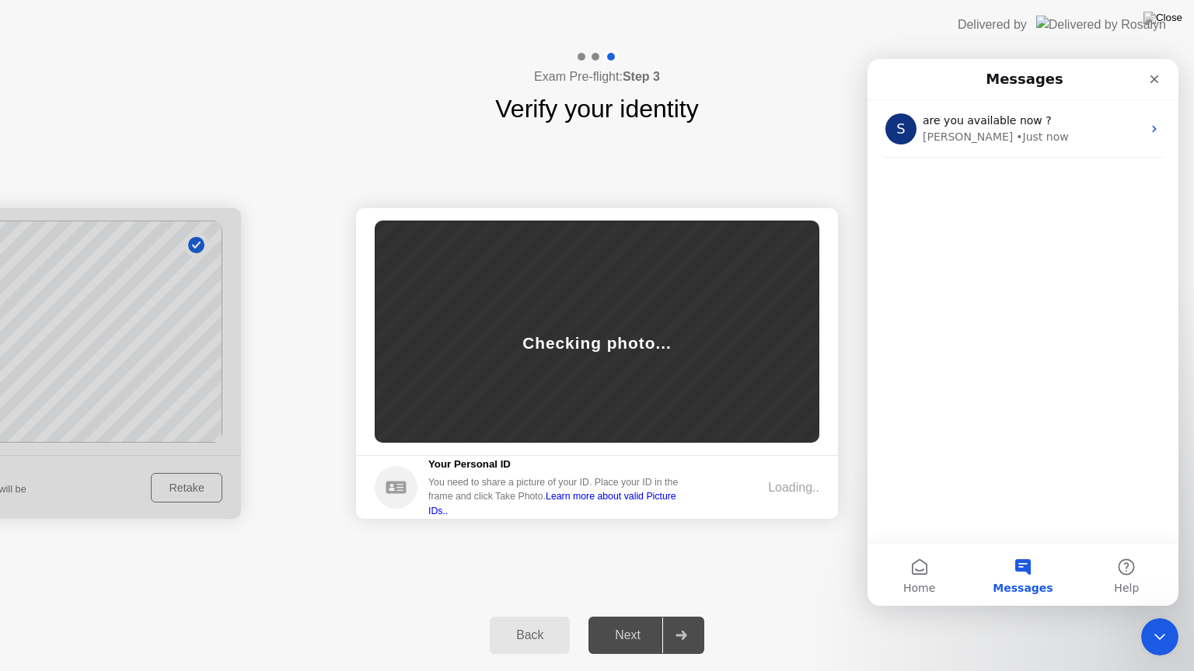
click at [989, 434] on div "S are you available now ? [PERSON_NAME] • Just now" at bounding box center [1022, 321] width 311 height 443
click at [1125, 583] on span "Help" at bounding box center [1126, 588] width 25 height 11
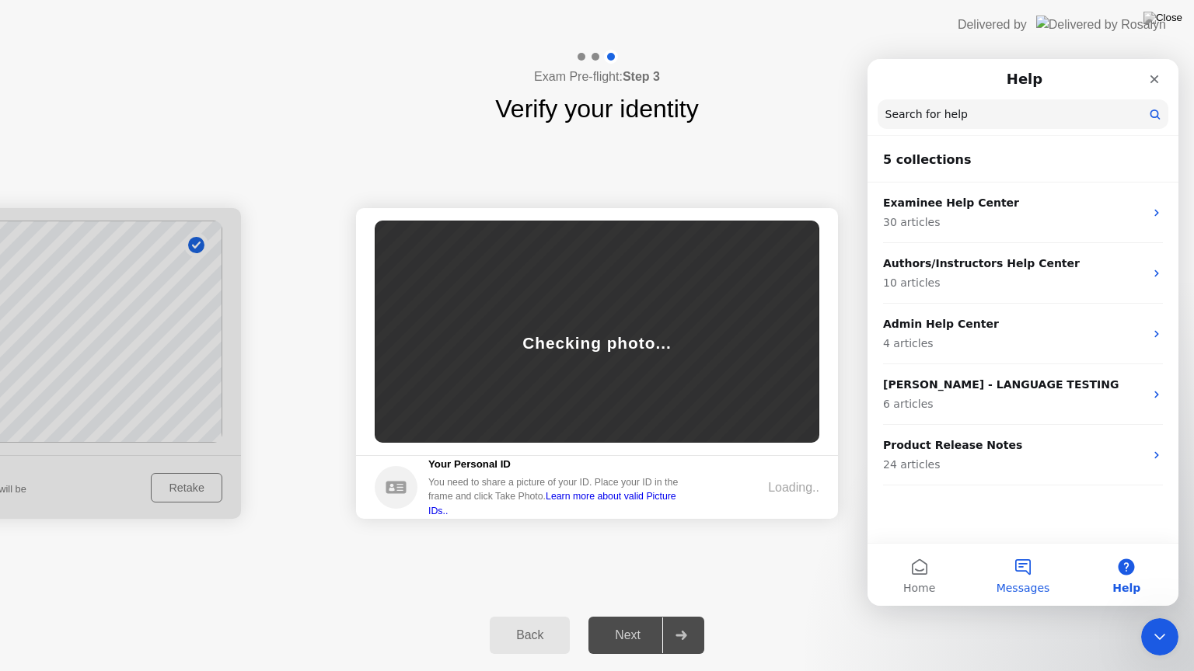
click at [1020, 580] on button "Messages" at bounding box center [1022, 575] width 103 height 62
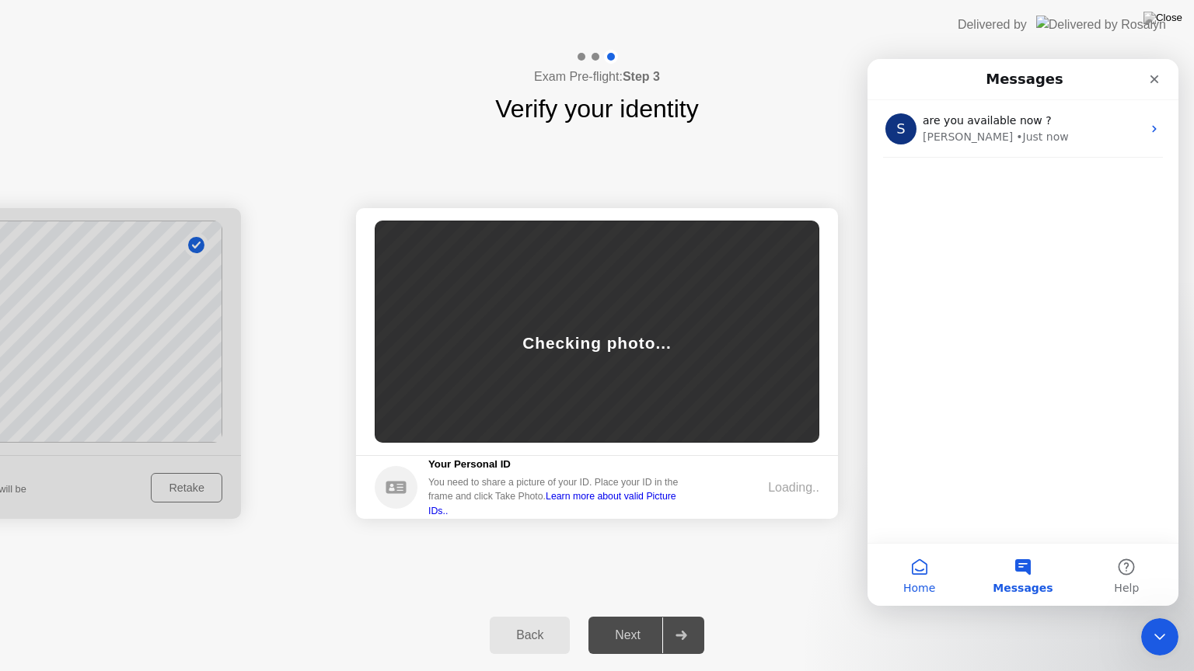
click at [922, 586] on span "Home" at bounding box center [919, 588] width 32 height 11
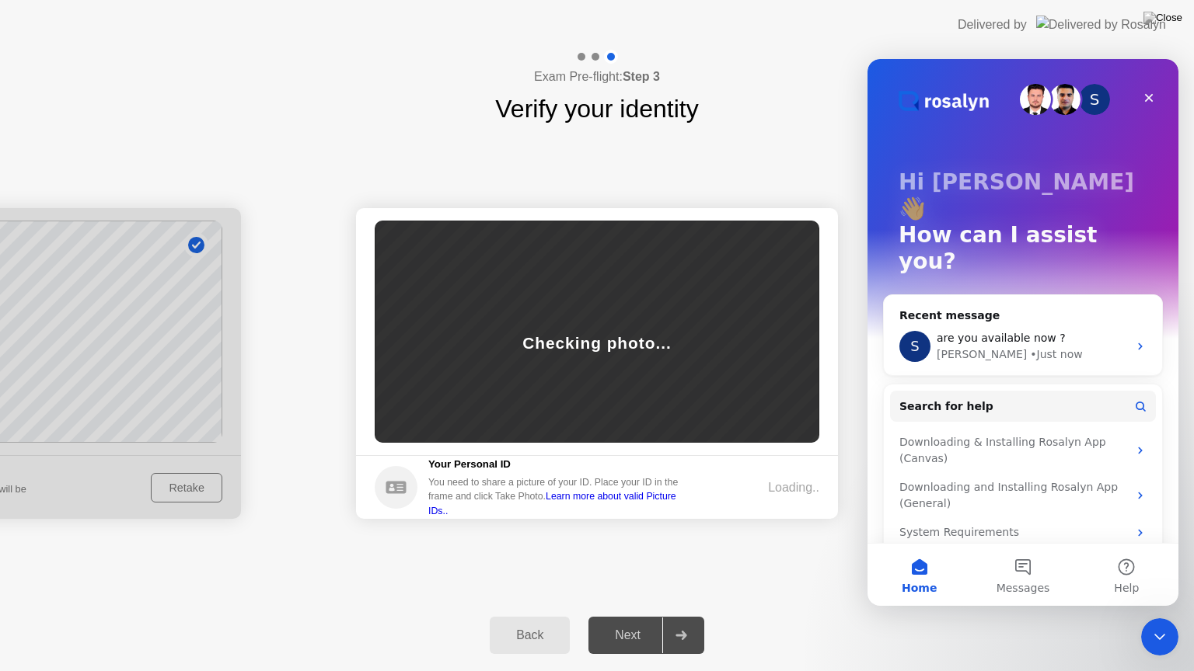
click at [1009, 553] on div "Tech & Permissions Pre-Flight" at bounding box center [1013, 561] width 228 height 16
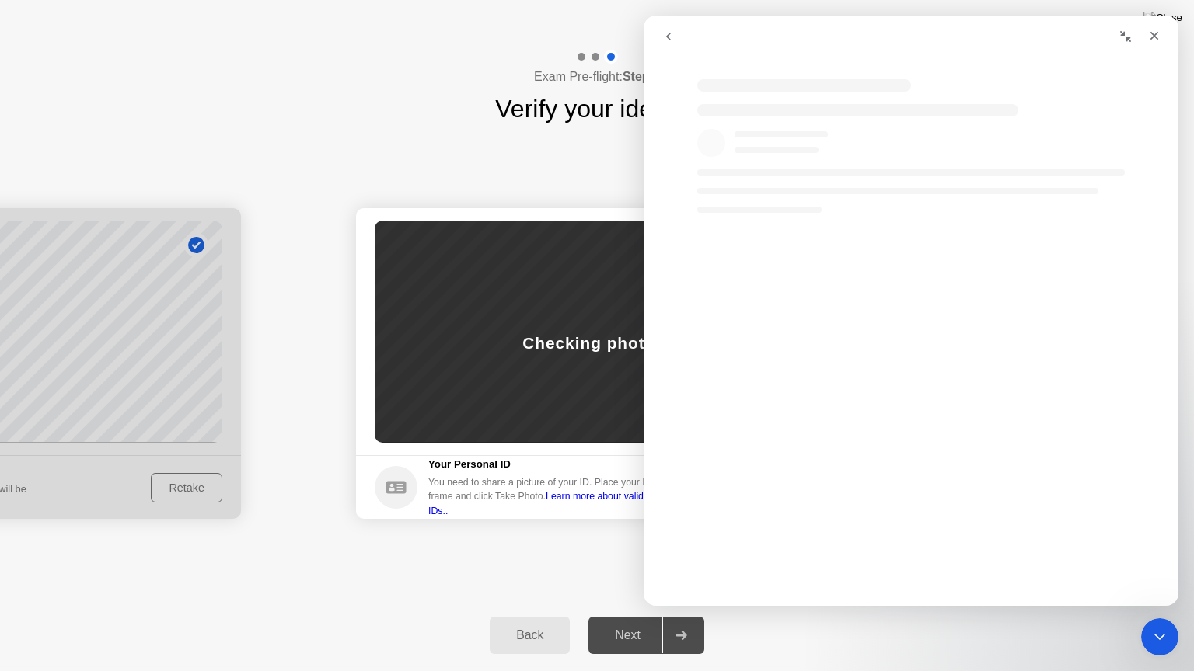
click at [671, 37] on icon "go back" at bounding box center [668, 36] width 12 height 12
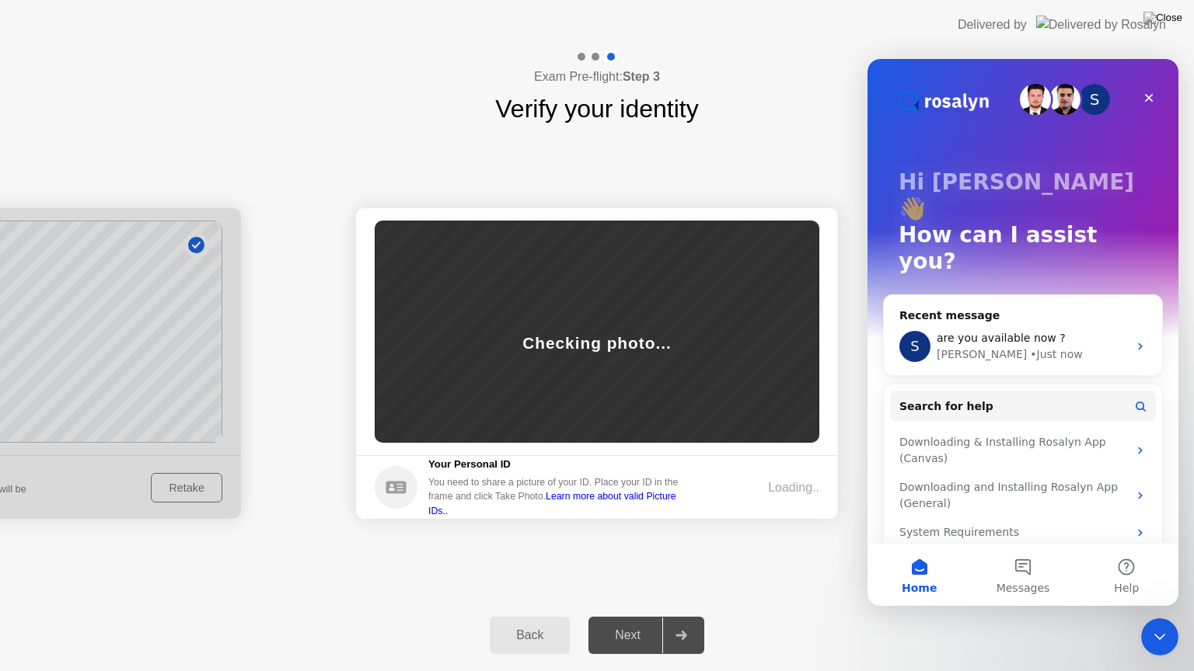
click at [796, 126] on div "Exam Pre-flight: Step 3 Verify your identity" at bounding box center [597, 89] width 1194 height 78
click at [1027, 583] on span "Messages" at bounding box center [1023, 588] width 54 height 11
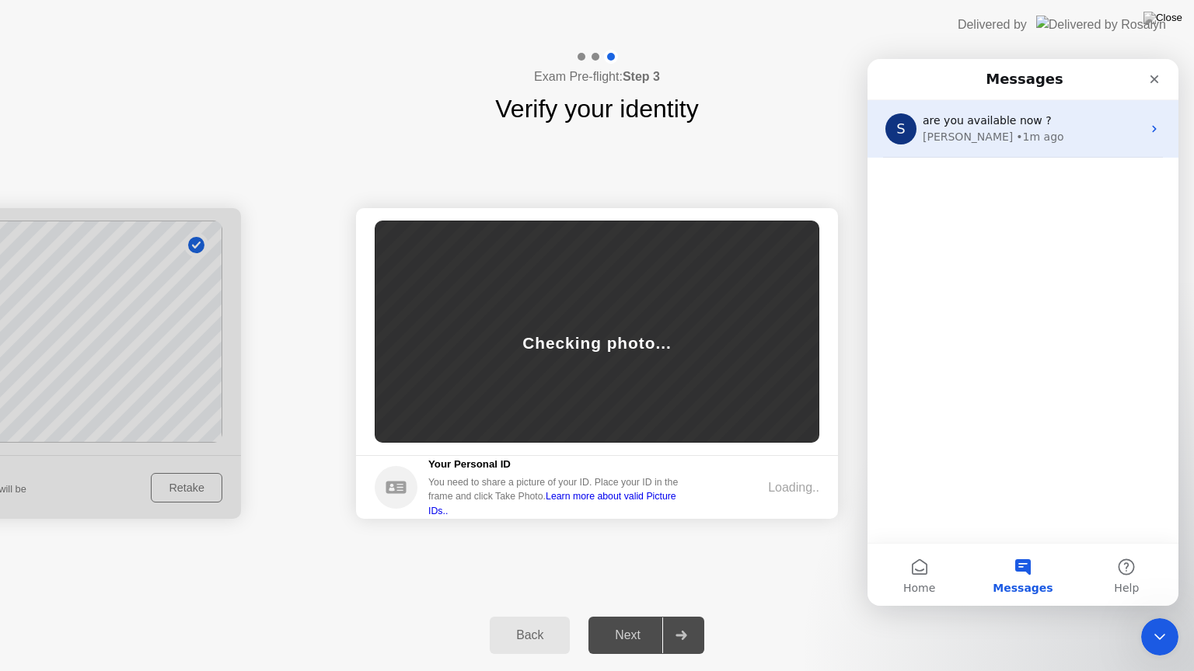
click at [1016, 144] on div "• 1m ago" at bounding box center [1039, 137] width 47 height 16
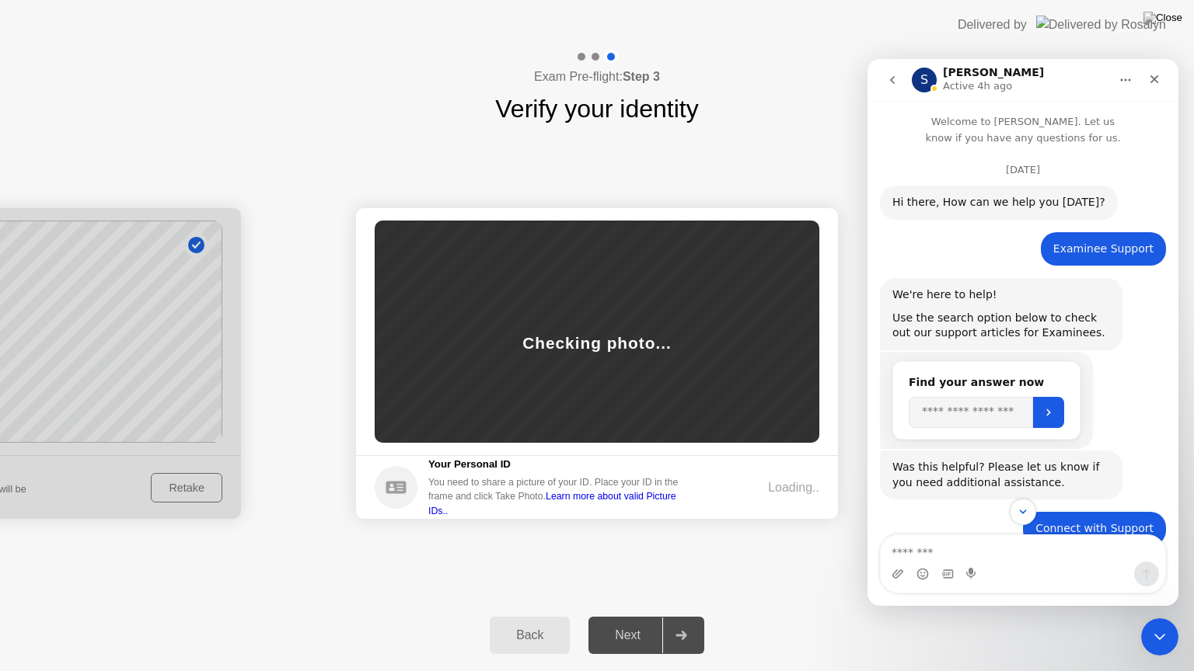
click at [895, 80] on icon "go back" at bounding box center [892, 80] width 12 height 12
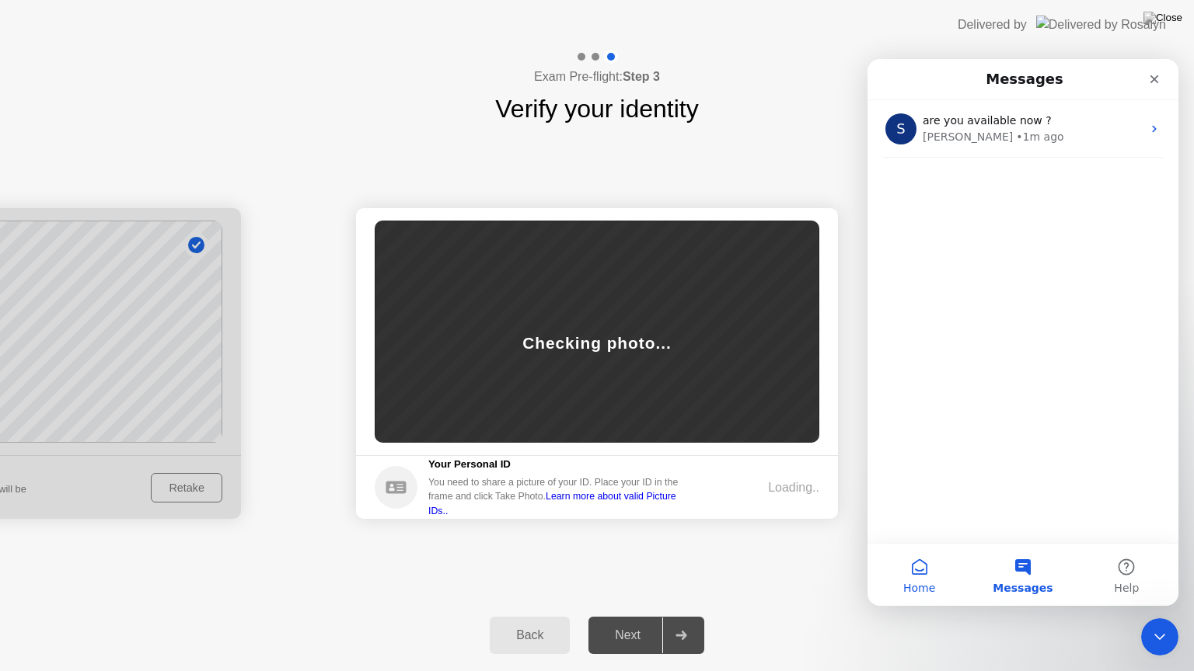
click at [925, 584] on span "Home" at bounding box center [919, 588] width 32 height 11
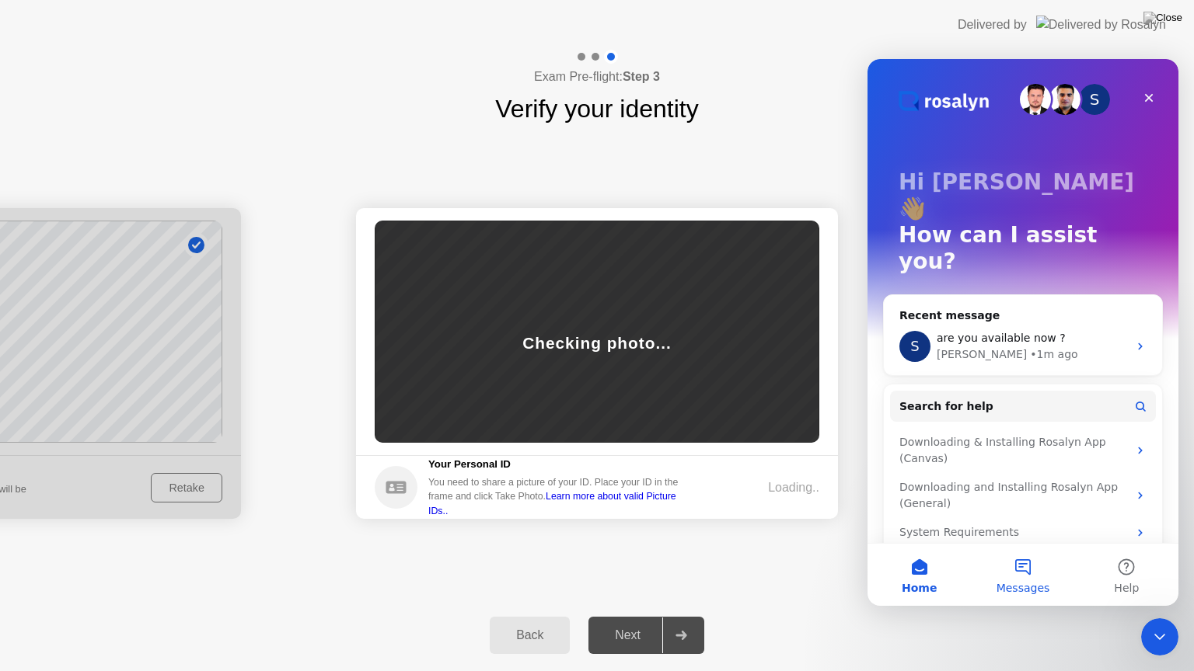
click at [1013, 577] on button "Messages" at bounding box center [1022, 575] width 103 height 62
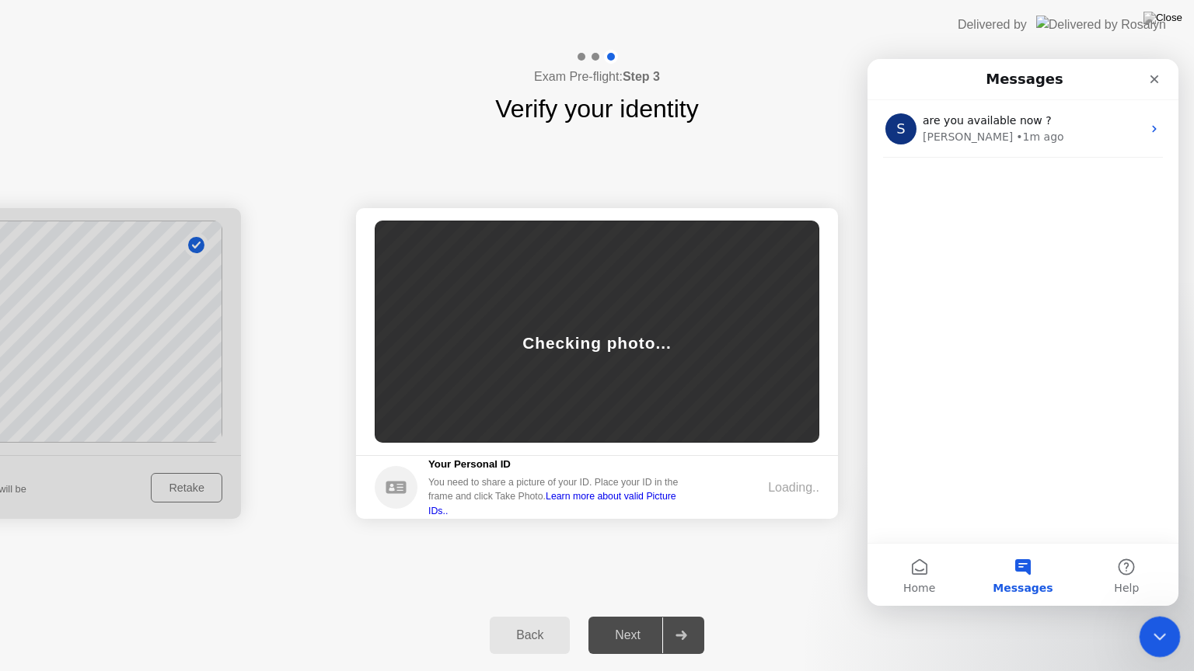
click at [1162, 616] on icon "Close Intercom Messenger" at bounding box center [1157, 635] width 19 height 19
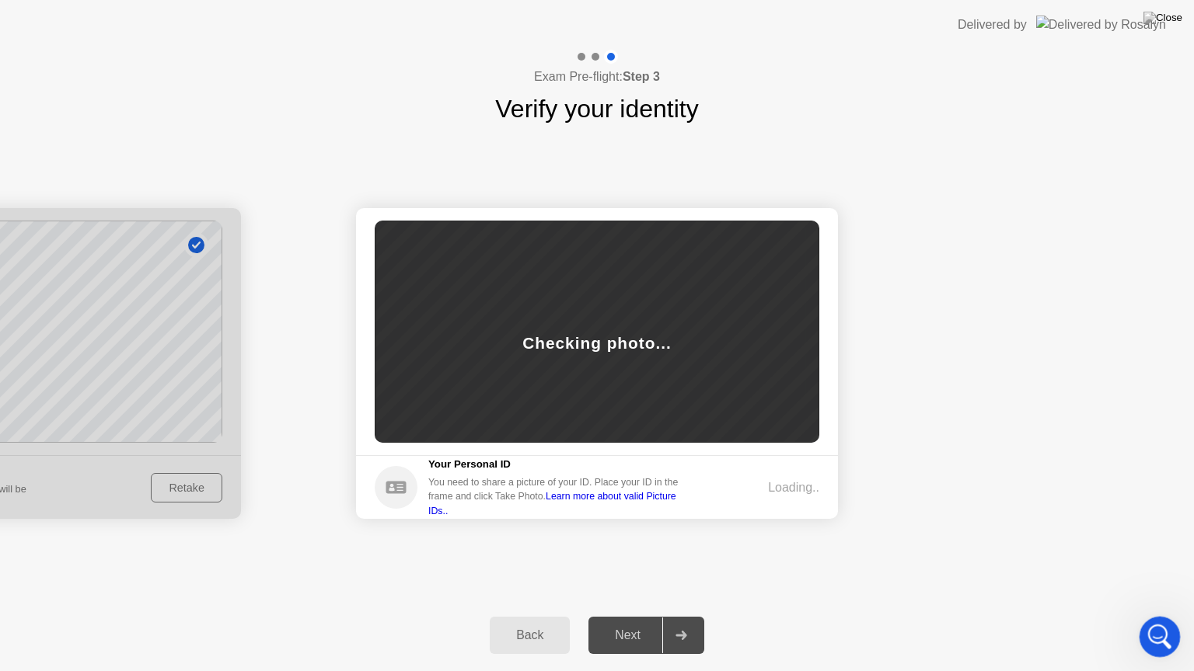
click at [1159, 616] on icon "Open Intercom Messenger" at bounding box center [1158, 635] width 26 height 26
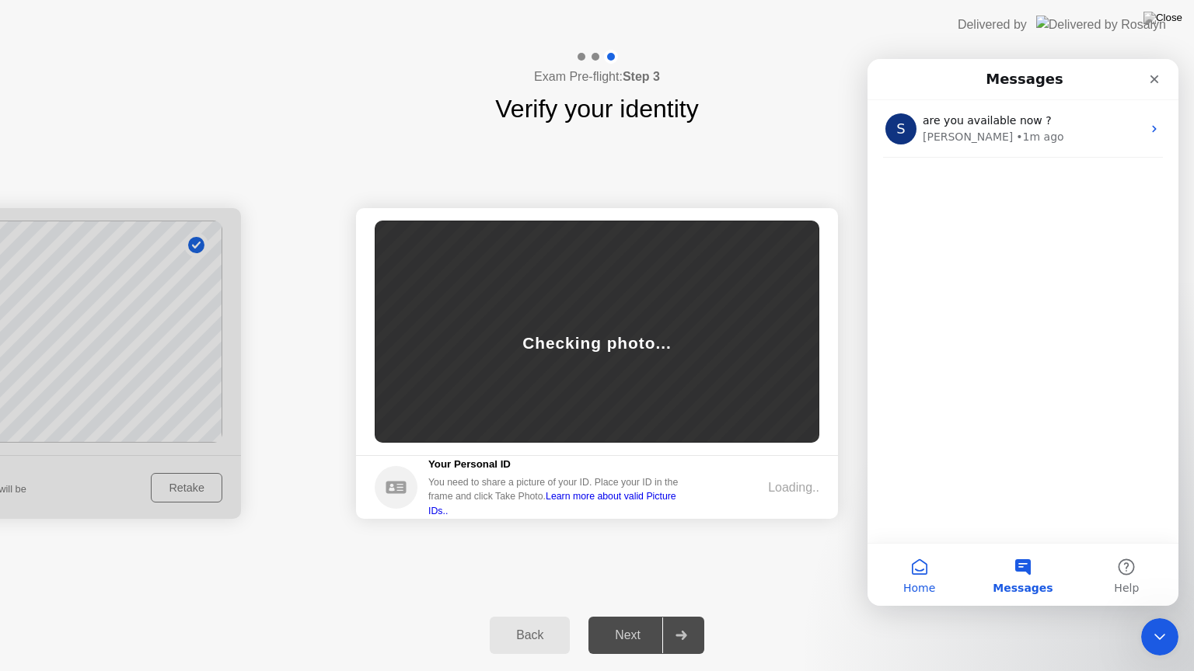
click at [927, 580] on button "Home" at bounding box center [918, 575] width 103 height 62
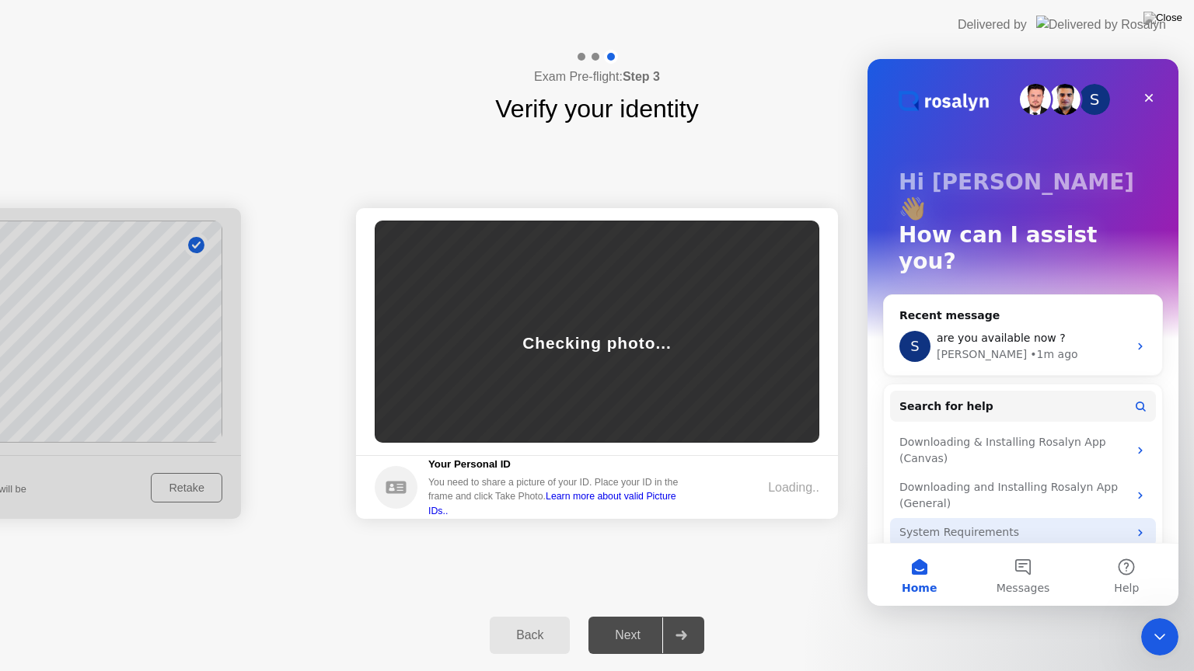
click at [1046, 525] on div "System Requirements" at bounding box center [1013, 533] width 228 height 16
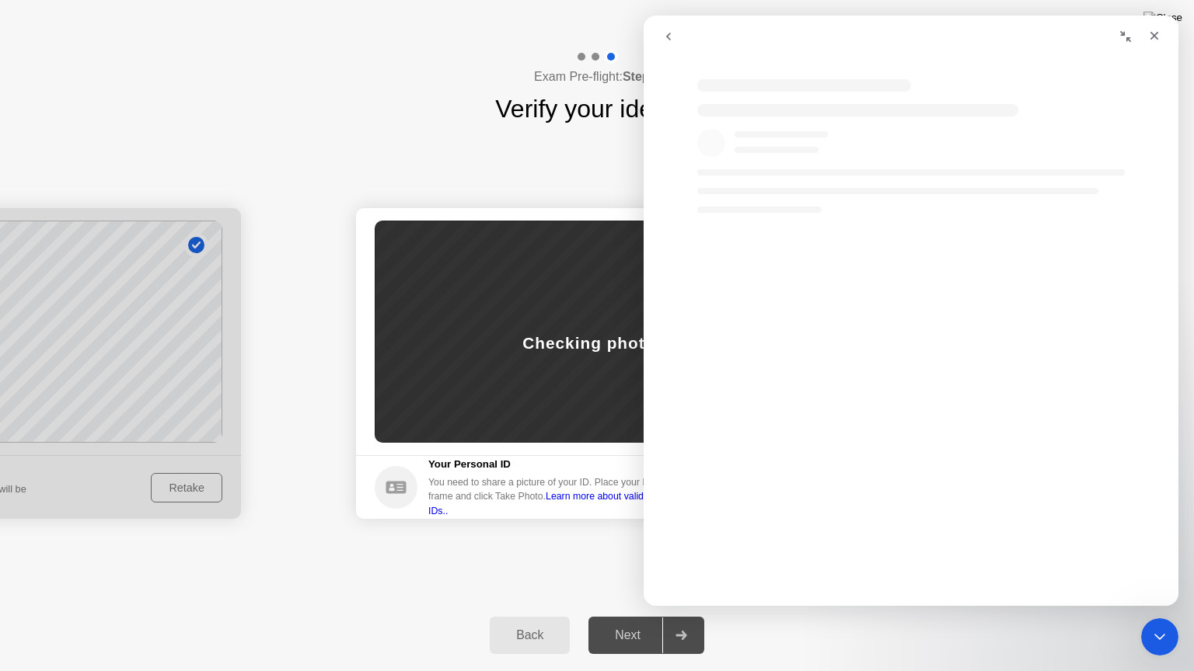
click at [671, 37] on icon "go back" at bounding box center [668, 36] width 12 height 12
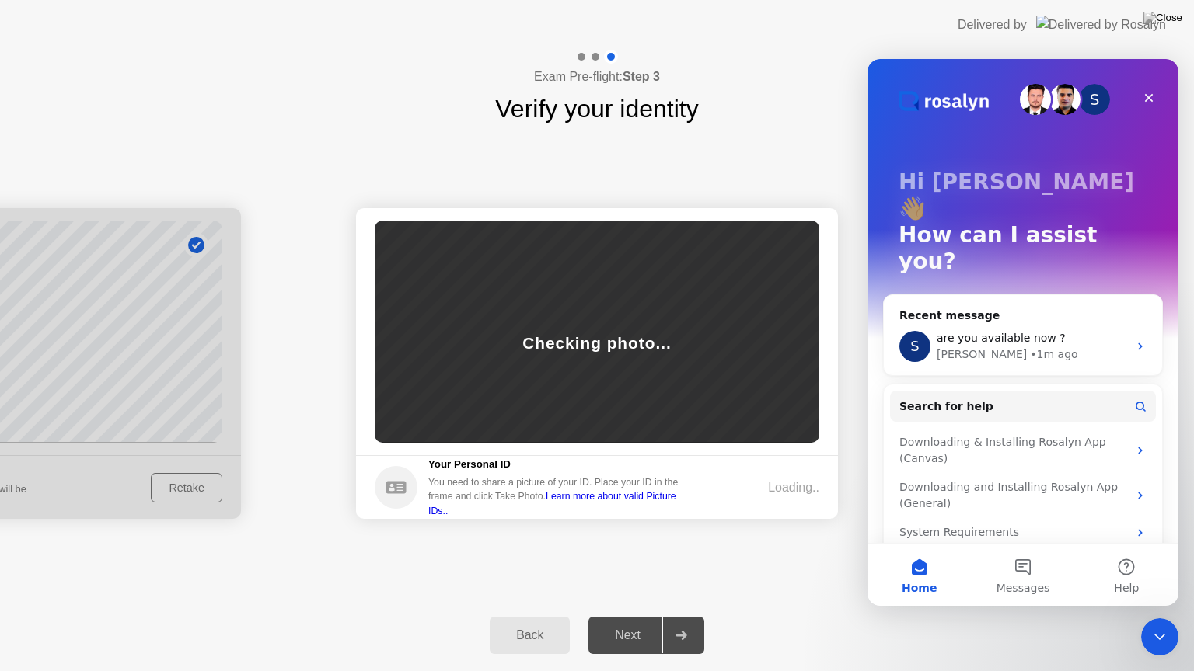
click at [1012, 553] on div "Tech & Permissions Pre-Flight" at bounding box center [1013, 561] width 228 height 16
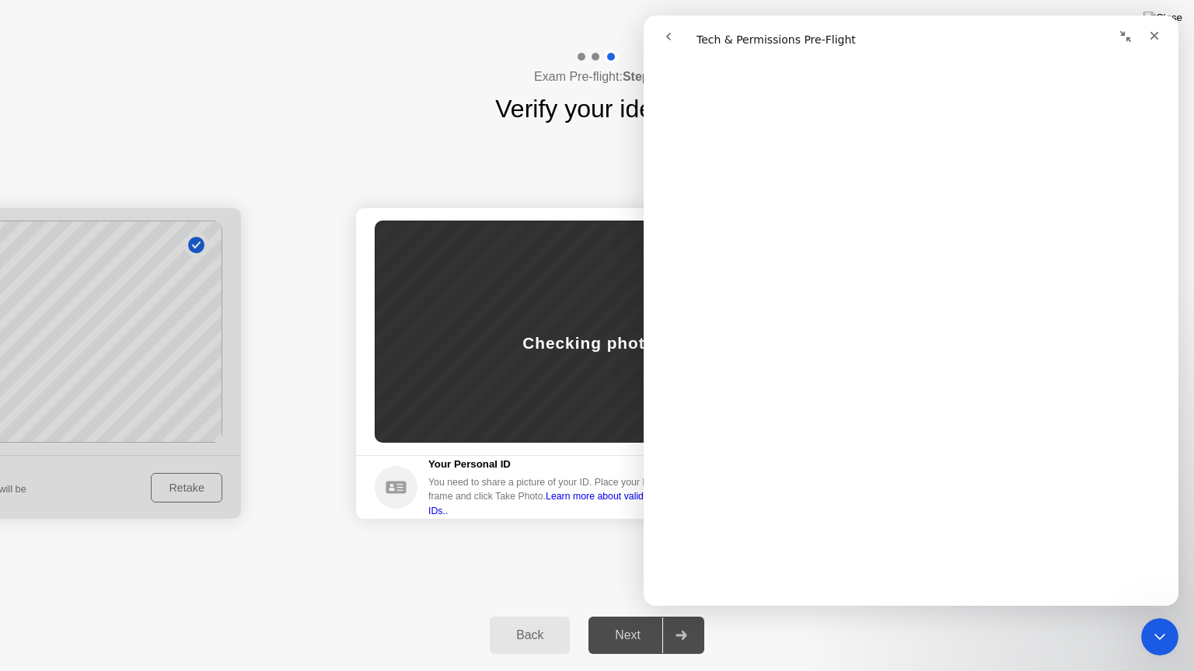
scroll to position [1766, 0]
click at [674, 31] on button "go back" at bounding box center [669, 37] width 30 height 30
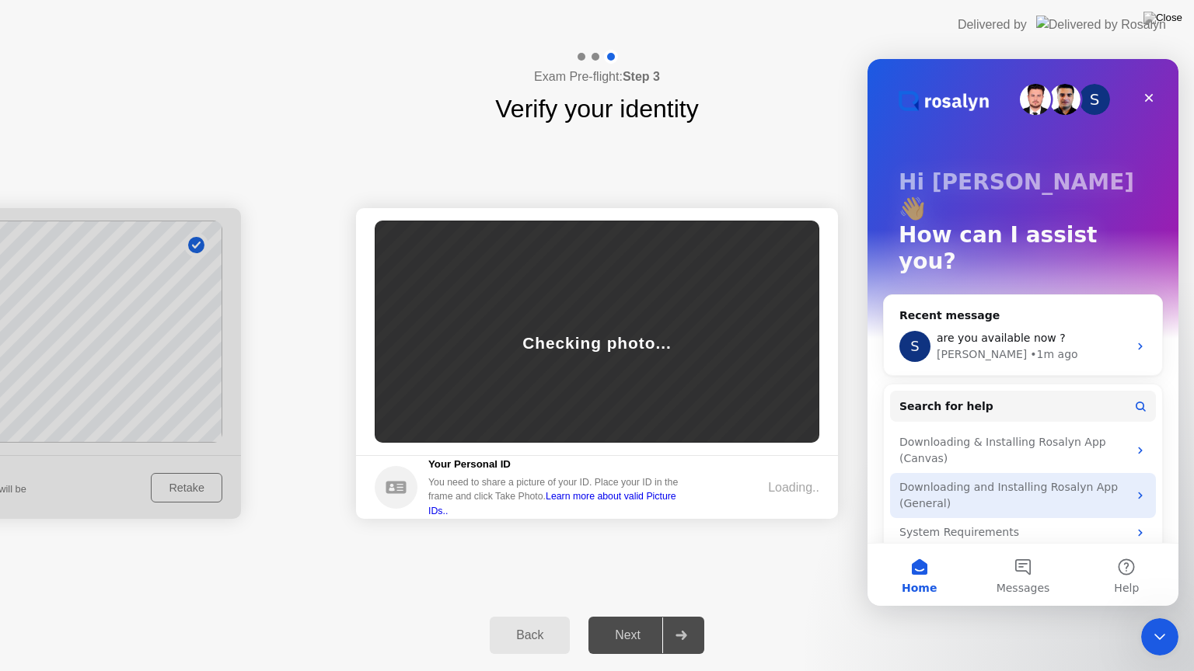
click at [1119, 479] on div "Downloading and Installing Rosalyn App (General)" at bounding box center [1013, 495] width 228 height 33
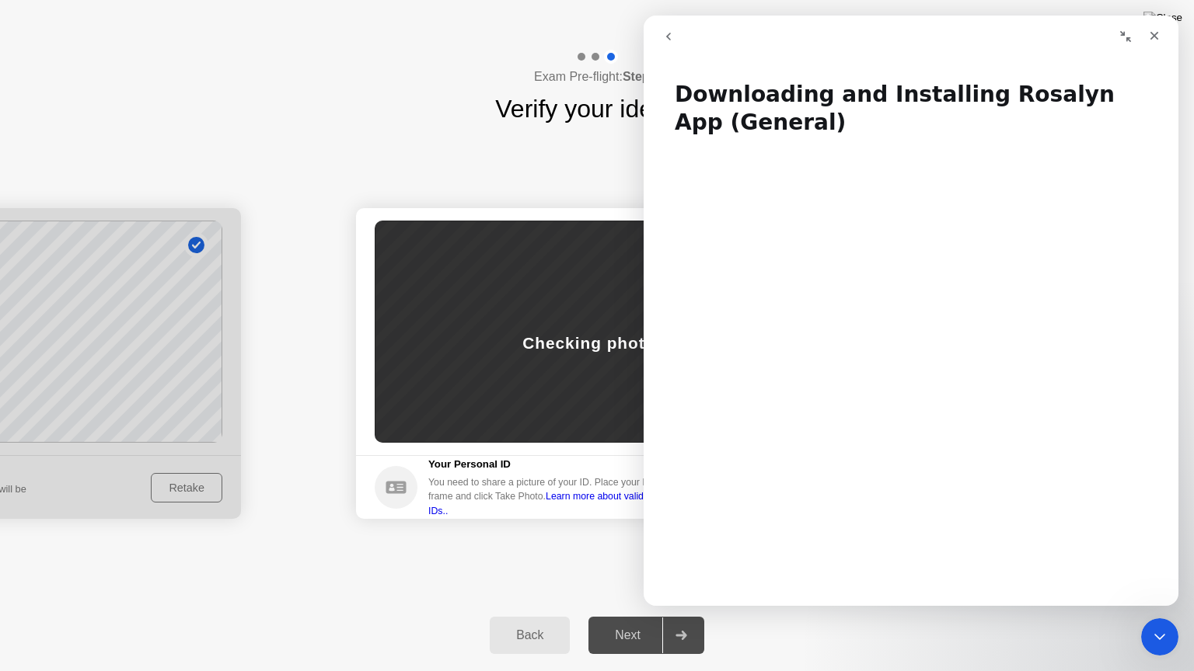
click at [671, 40] on icon "go back" at bounding box center [668, 36] width 12 height 12
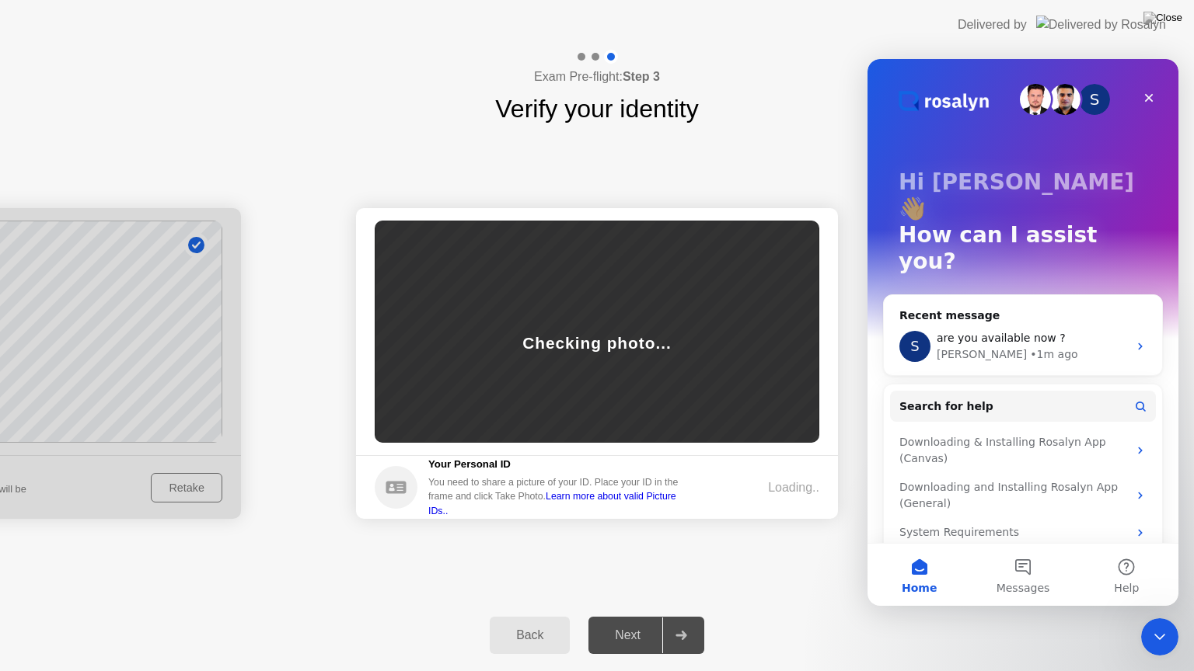
click at [774, 171] on div "Success Photo is correctly taken Identify yourself Take a picture of yourself. …" at bounding box center [597, 363] width 1194 height 472
click at [780, 168] on div "Success Photo is correctly taken Identify yourself Take a picture of yourself. …" at bounding box center [597, 363] width 1194 height 472
drag, startPoint x: 620, startPoint y: 594, endPoint x: 757, endPoint y: 539, distance: 147.2
click at [622, 589] on div "Success Photo is correctly taken Identify yourself Take a picture of yourself. …" at bounding box center [597, 363] width 1194 height 472
click at [1173, 17] on img at bounding box center [1162, 18] width 39 height 12
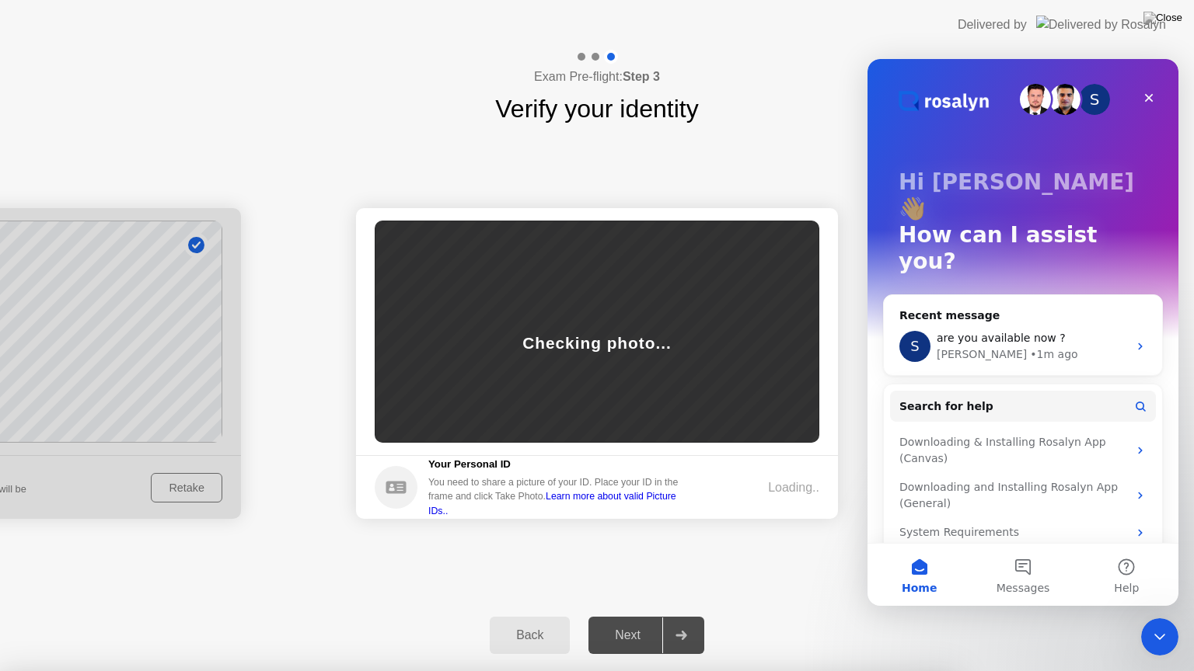
click at [1173, 19] on img at bounding box center [1162, 18] width 39 height 12
click at [734, 616] on div at bounding box center [597, 671] width 1194 height 0
click at [785, 616] on div at bounding box center [597, 671] width 1194 height 0
